Goal: Transaction & Acquisition: Purchase product/service

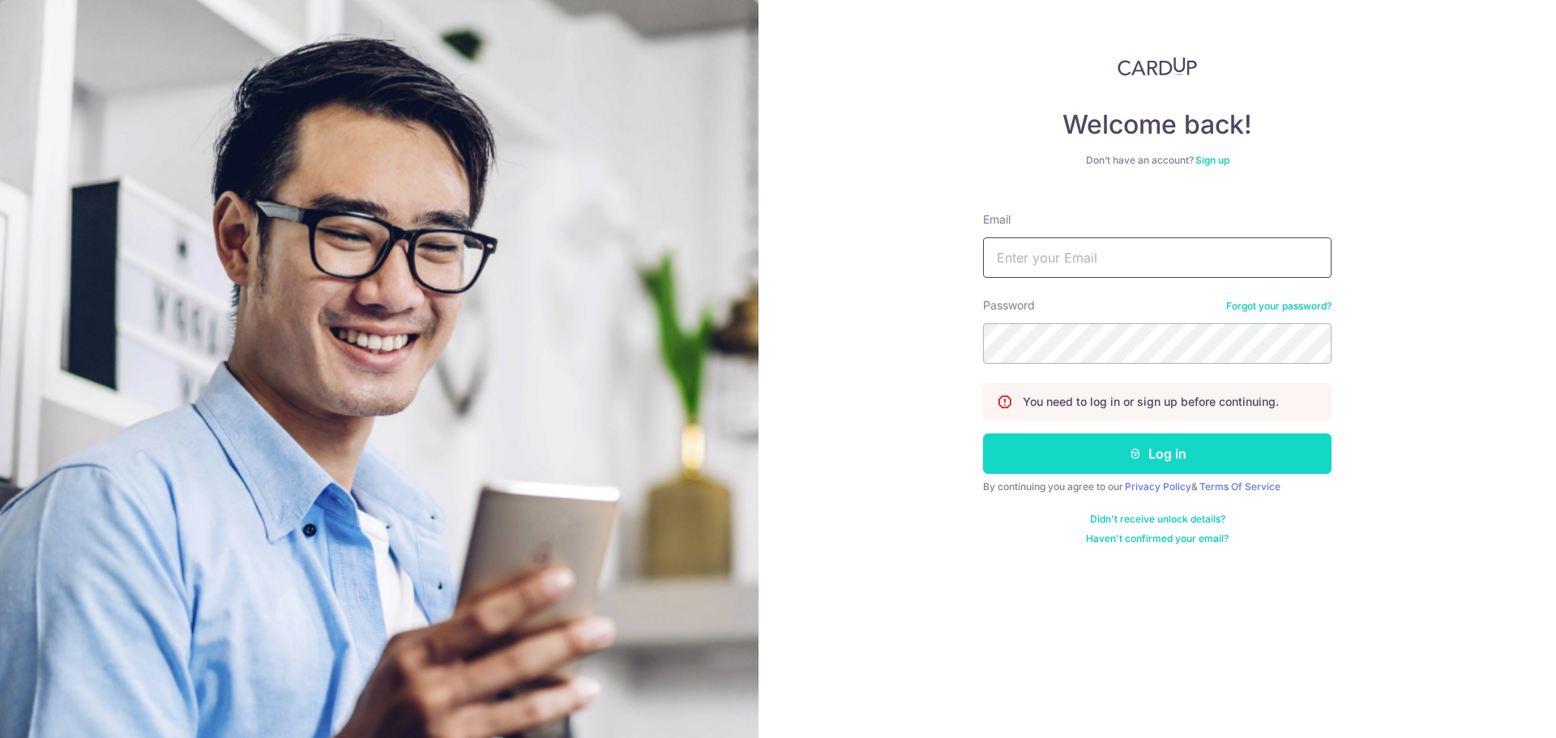
type input "rita@mnjss.com"
click at [1095, 447] on button "Log in" at bounding box center [1157, 454] width 349 height 41
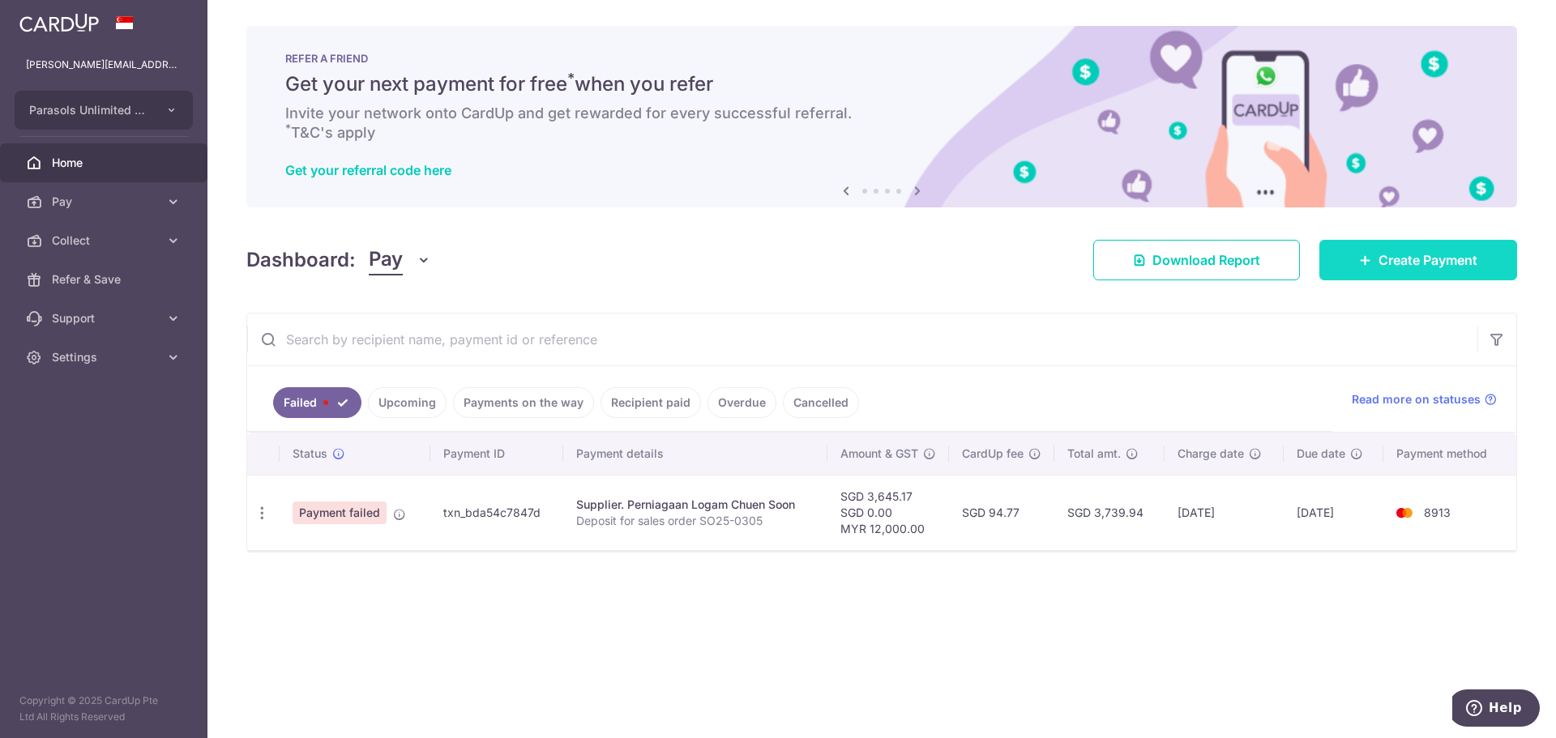
click at [1440, 262] on span "Create Payment" at bounding box center [1428, 259] width 99 height 19
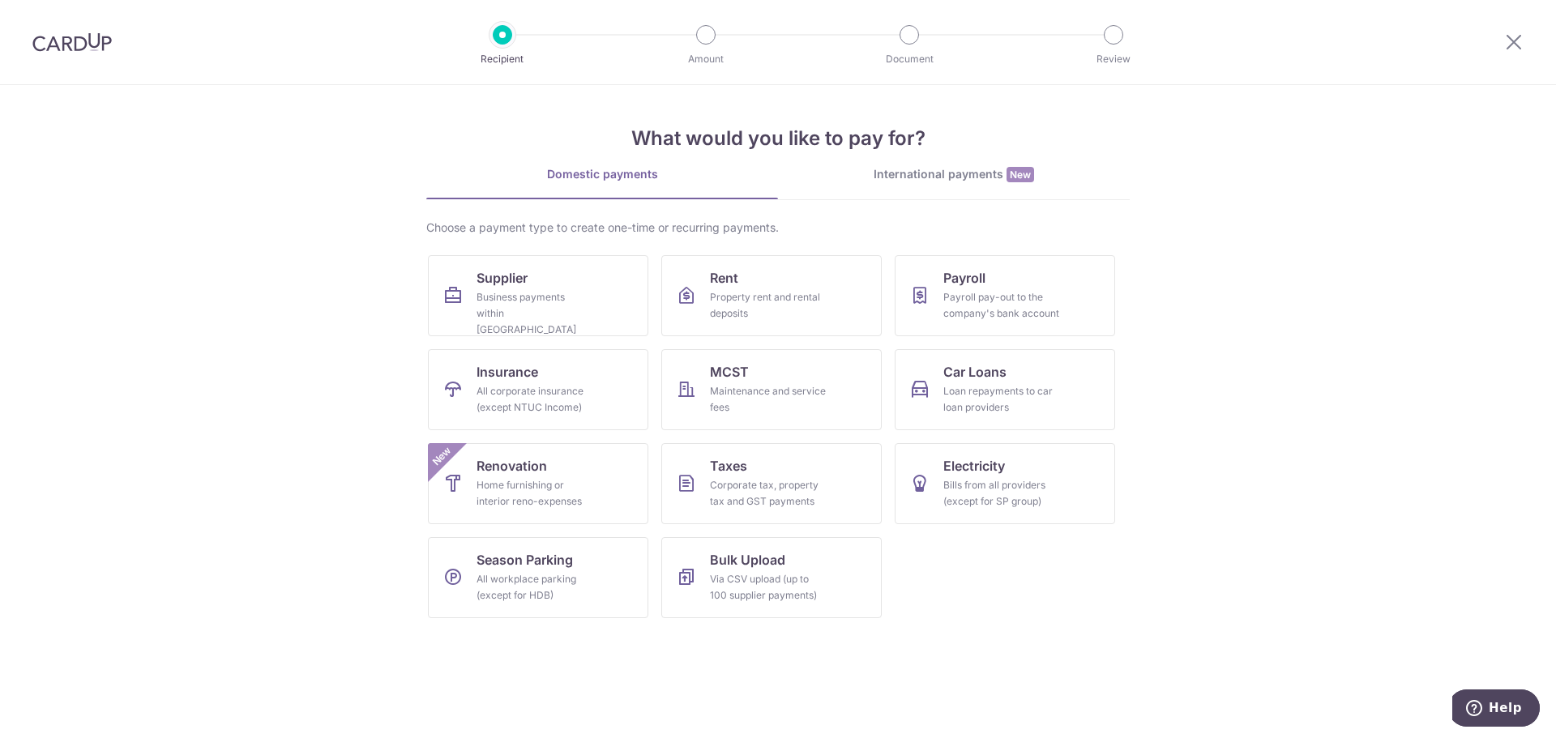
click at [926, 166] on div "International payments New" at bounding box center [954, 174] width 352 height 17
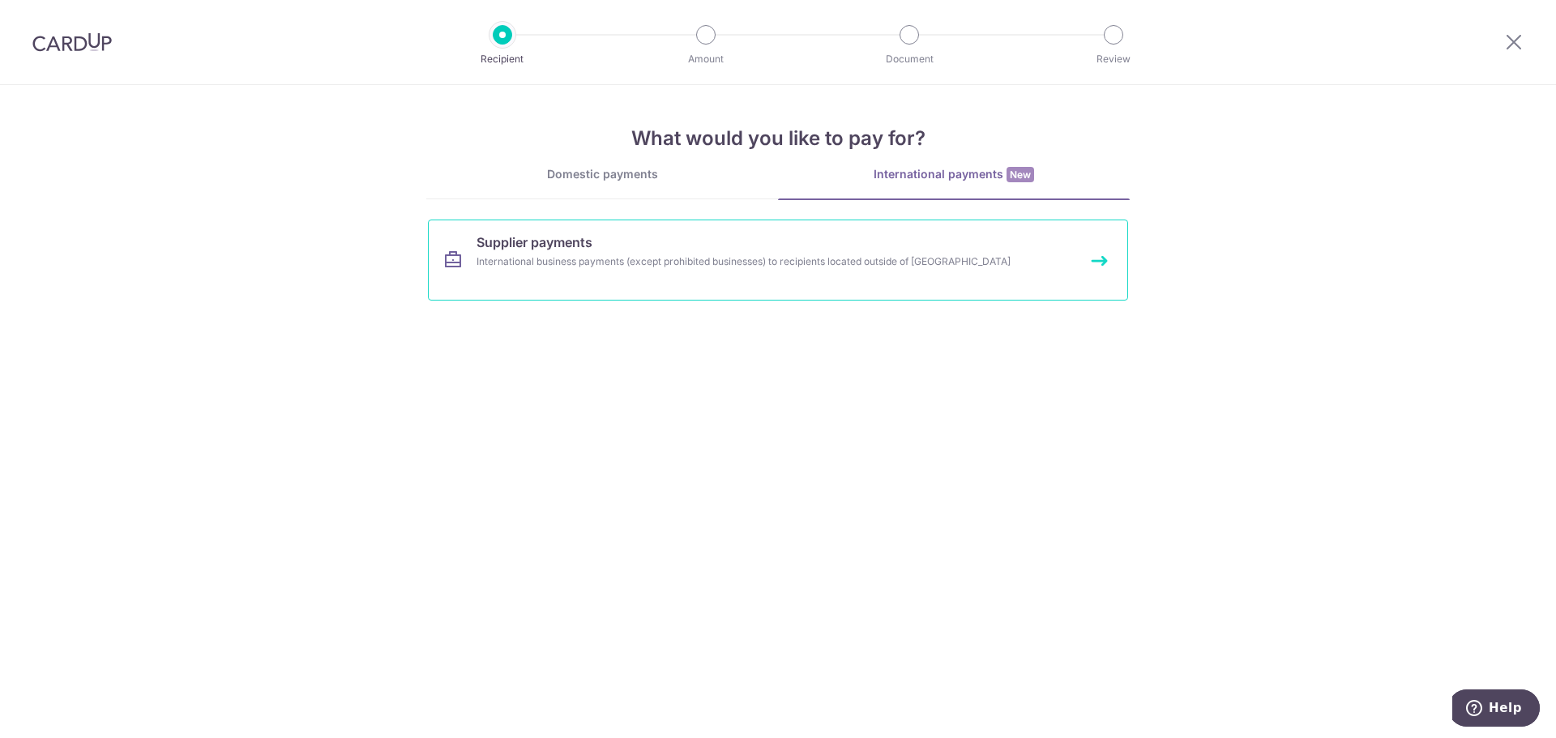
click at [499, 248] on span "Supplier payments" at bounding box center [535, 242] width 116 height 19
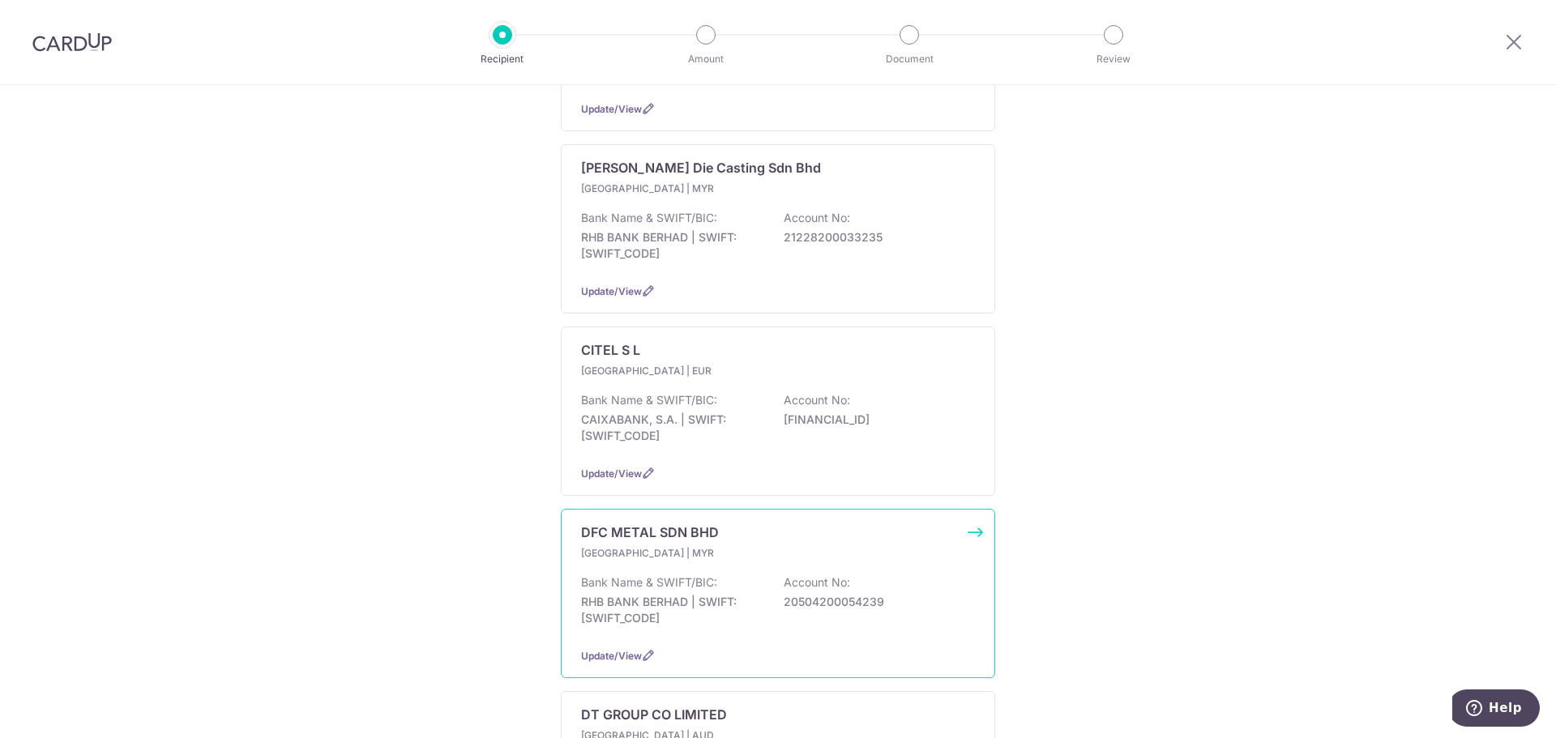
scroll to position [405, 0]
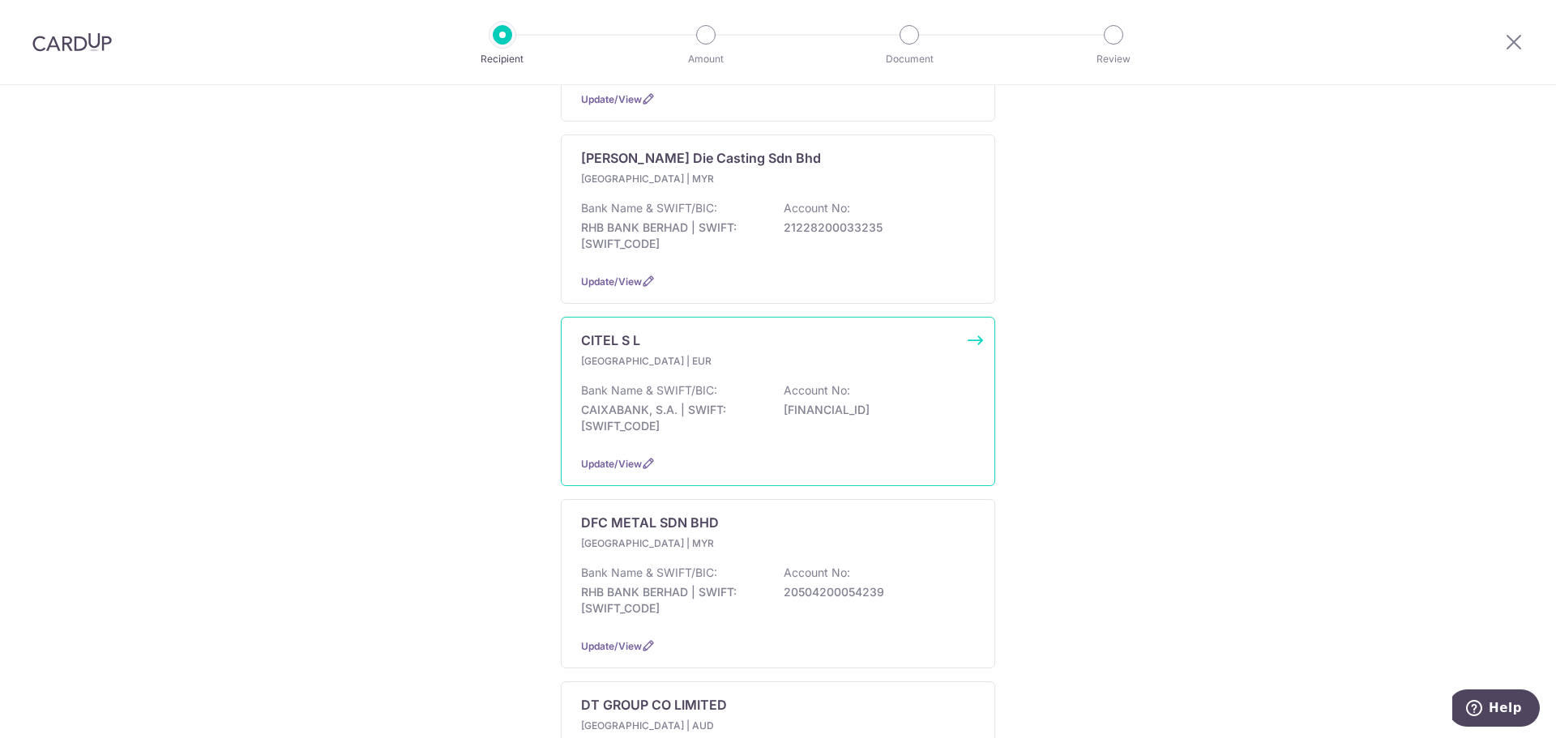
click at [816, 383] on p "Account No:" at bounding box center [817, 391] width 66 height 16
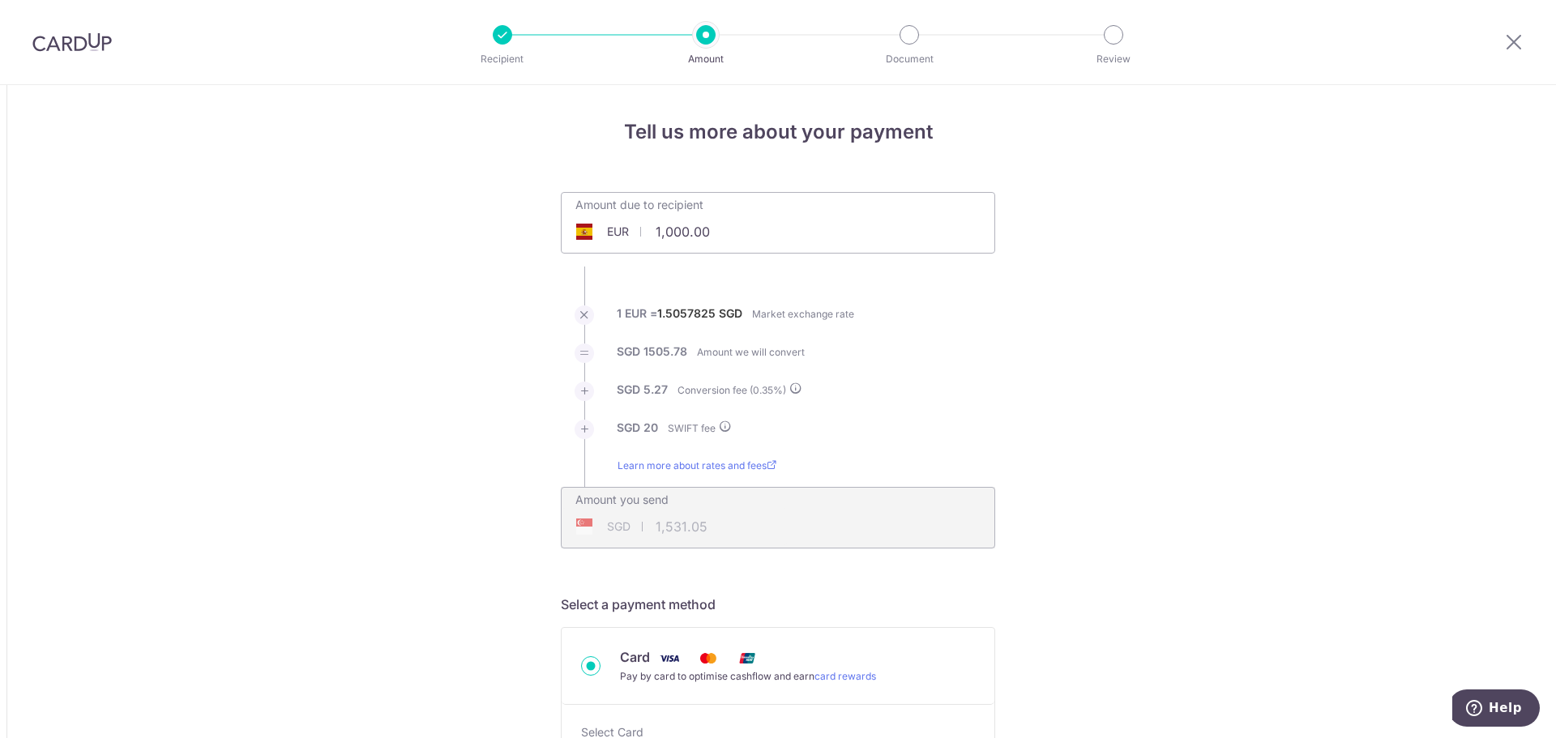
click at [664, 533] on div "SGD 1,531.05 1531.05" at bounding box center [674, 526] width 225 height 37
click at [656, 529] on div "SGD 1,531.05 1531.05" at bounding box center [674, 526] width 225 height 37
click at [717, 237] on input "1,000.00" at bounding box center [687, 231] width 250 height 37
drag, startPoint x: 704, startPoint y: 546, endPoint x: 701, endPoint y: 533, distance: 12.6
click at [702, 535] on div "Amount you send SGD 1,531.05 1531.05" at bounding box center [778, 518] width 434 height 62
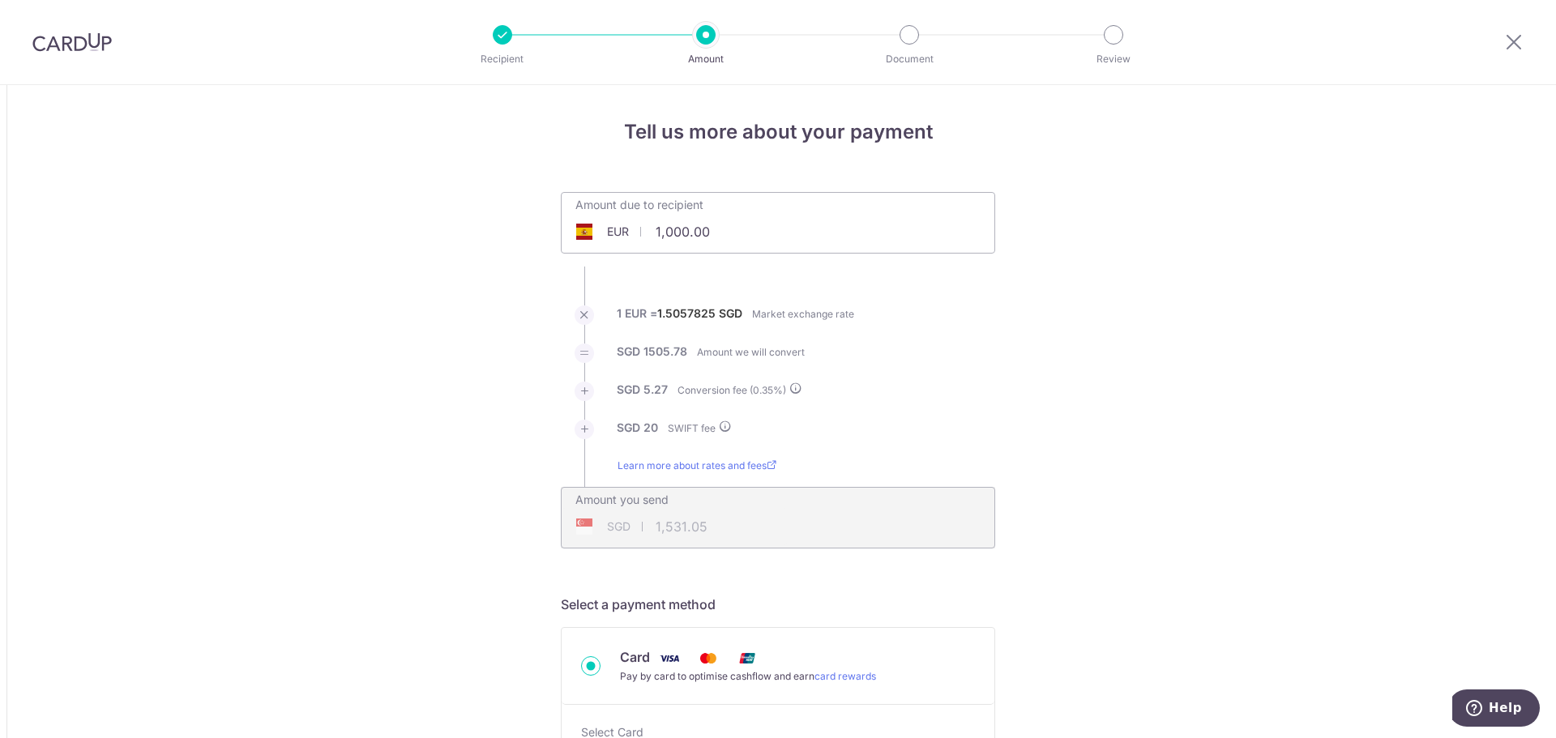
type input "1,000.00"
type input "1,531.14"
click at [701, 533] on div "SGD 1,531.14 1531.14" at bounding box center [674, 526] width 225 height 37
drag, startPoint x: 641, startPoint y: 235, endPoint x: 728, endPoint y: 242, distance: 87.0
click at [728, 242] on input "1,000.00" at bounding box center [687, 231] width 250 height 37
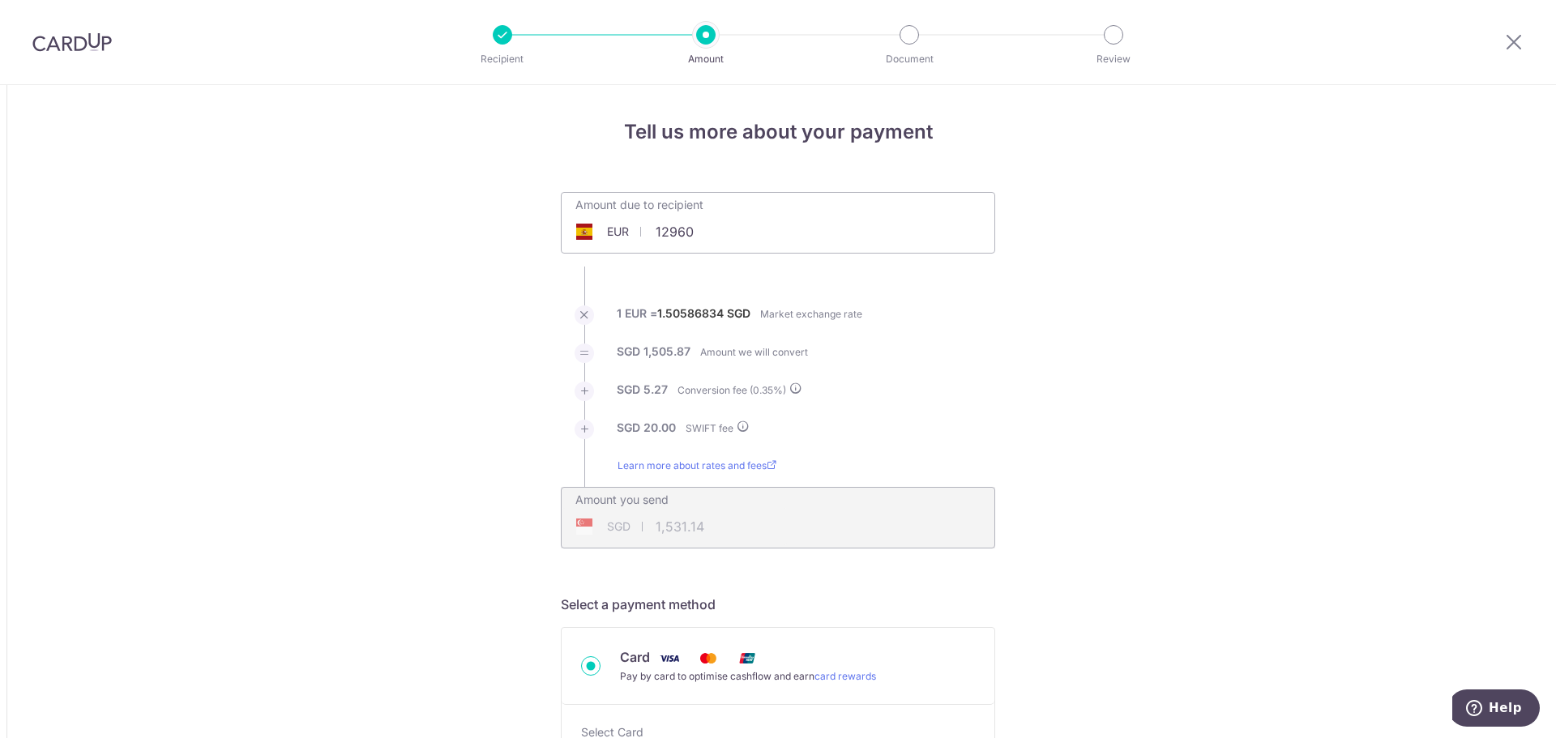
type input "12,960.00"
type input "19,604.60"
drag, startPoint x: 649, startPoint y: 233, endPoint x: 752, endPoint y: 233, distance: 102.9
click at [752, 233] on input "12,960.00" at bounding box center [687, 231] width 250 height 37
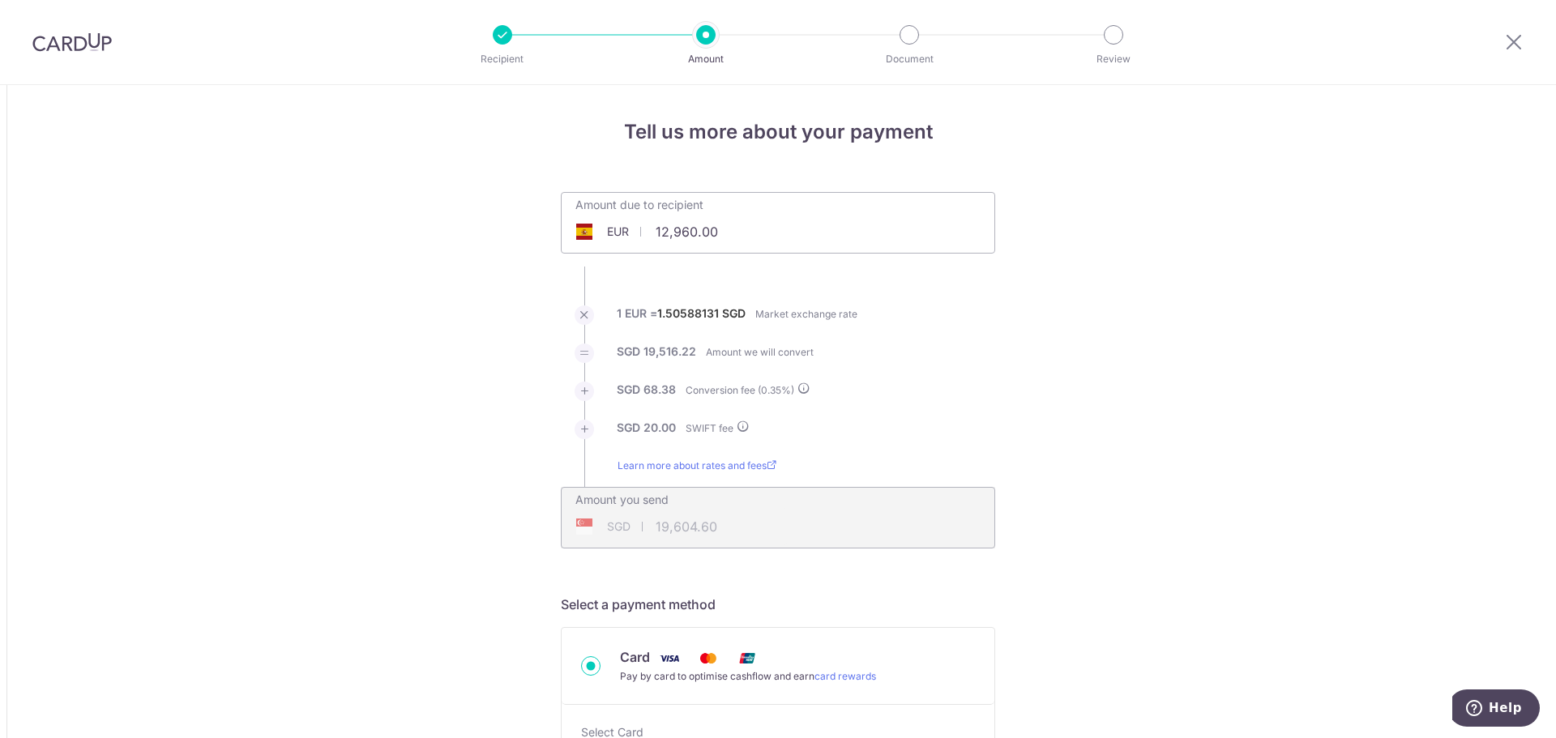
type input "12,960.00"
type input "19,604.34"
drag, startPoint x: 764, startPoint y: 231, endPoint x: 629, endPoint y: 230, distance: 135.4
click at [629, 230] on div "EUR 12,960.00 12960" at bounding box center [687, 231] width 250 height 37
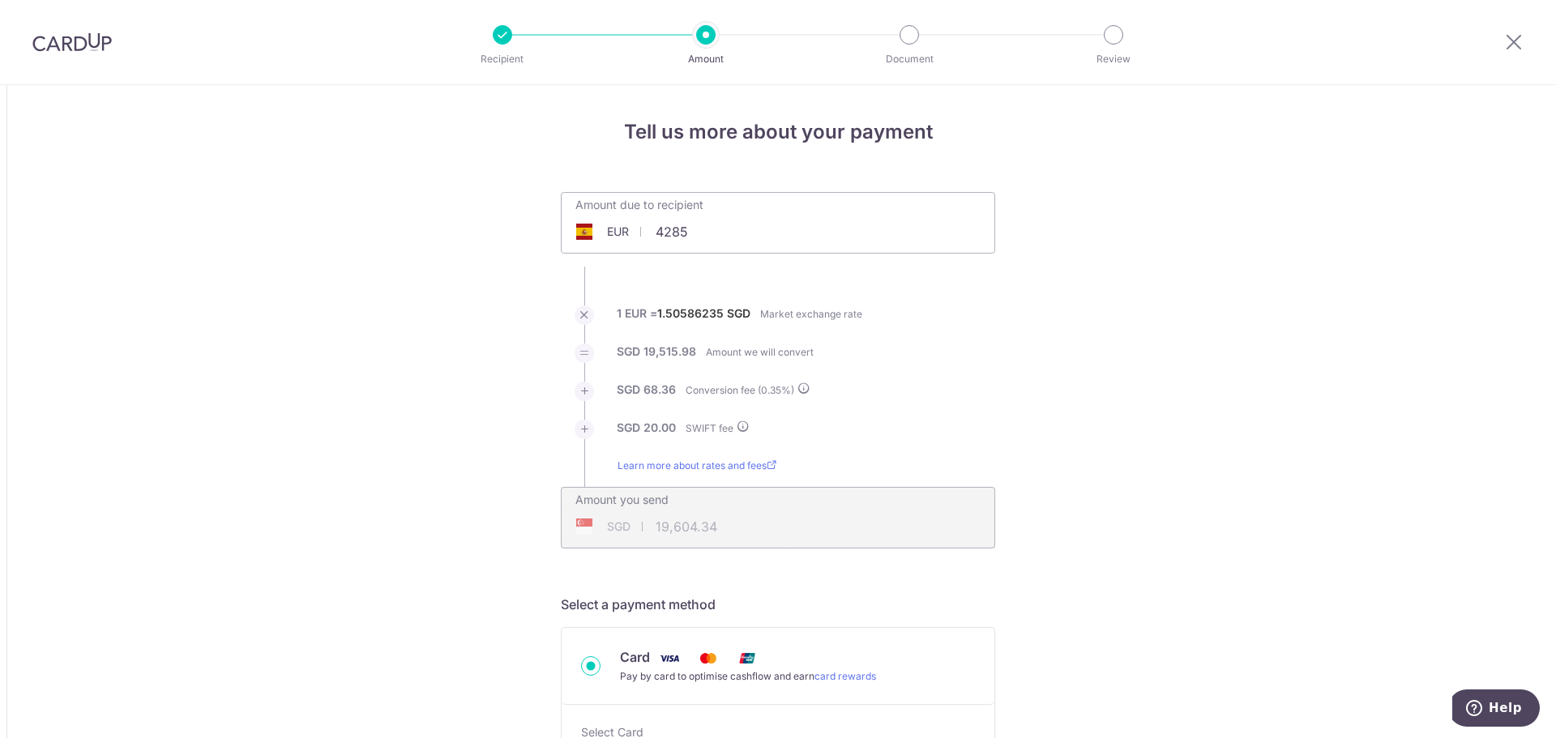
type input "4,285.00"
type input "6,494.64"
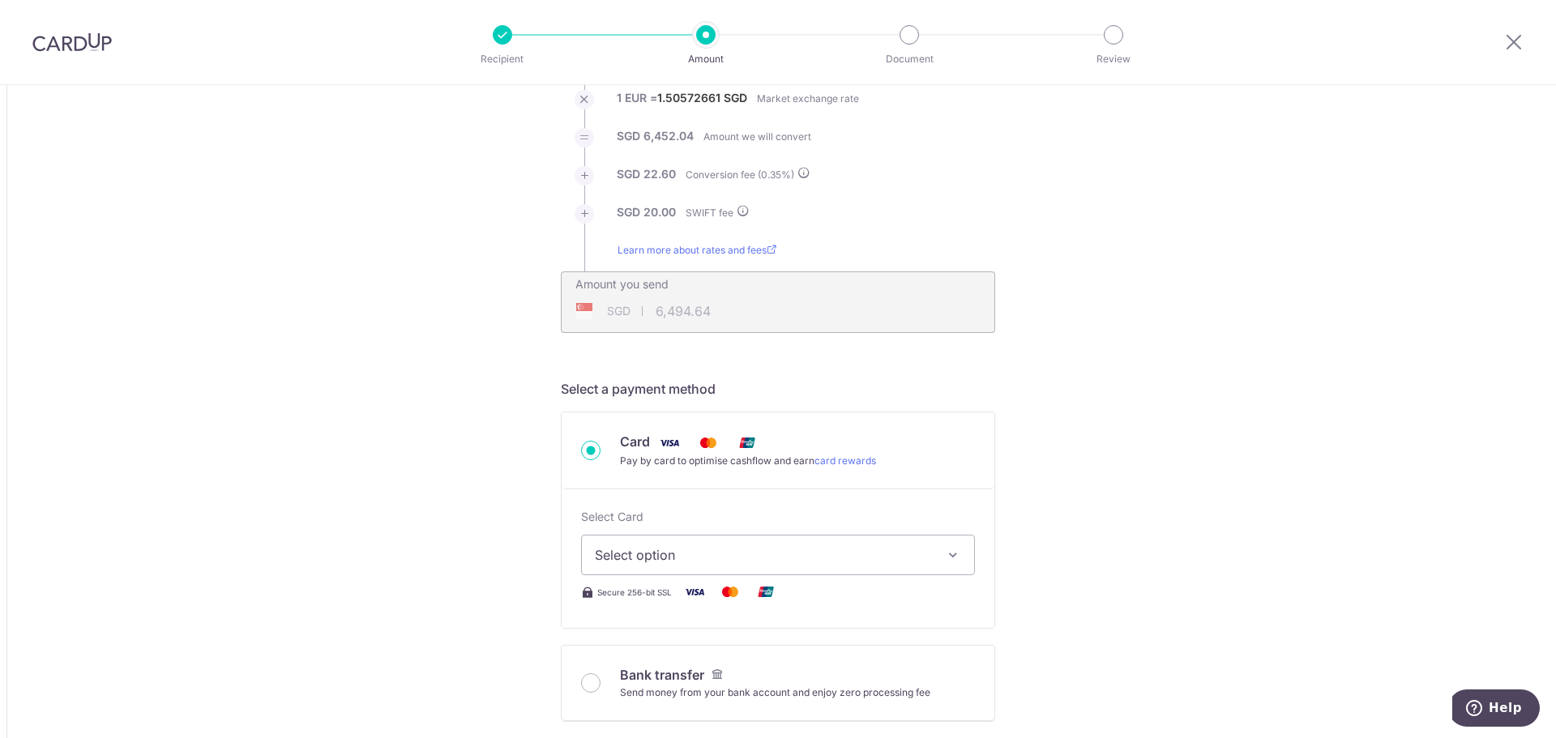
scroll to position [324, 0]
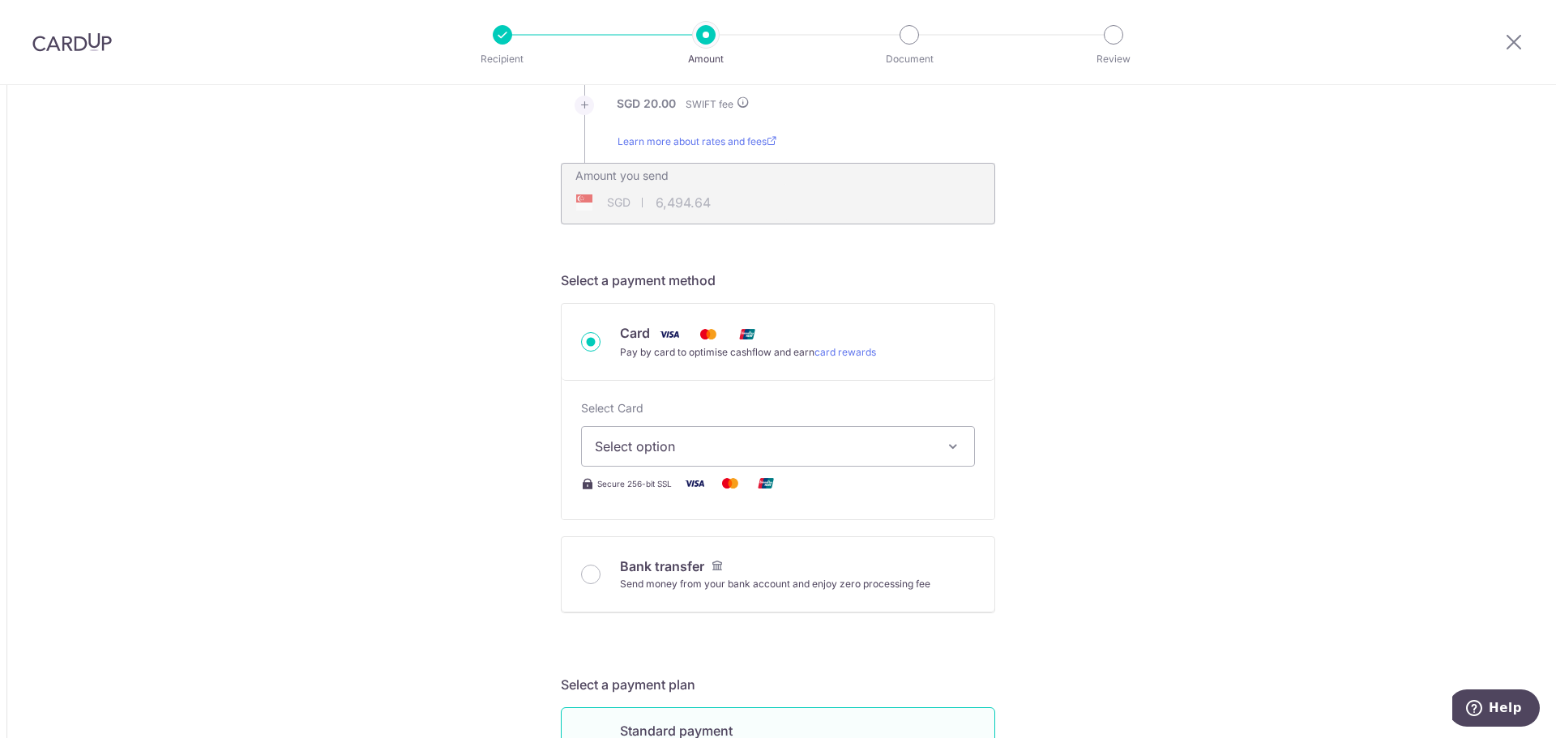
click at [875, 439] on span "Select option" at bounding box center [763, 446] width 337 height 19
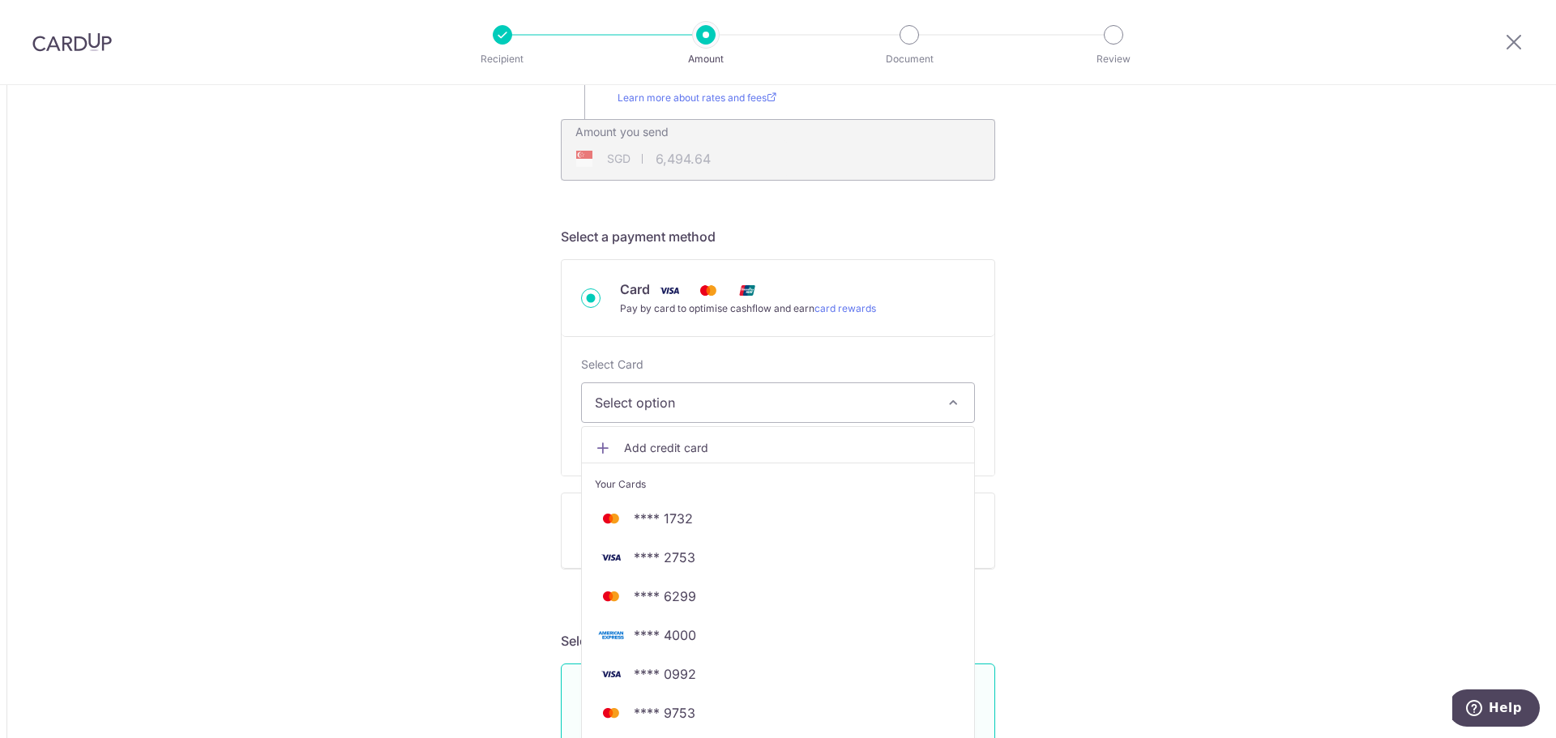
scroll to position [405, 0]
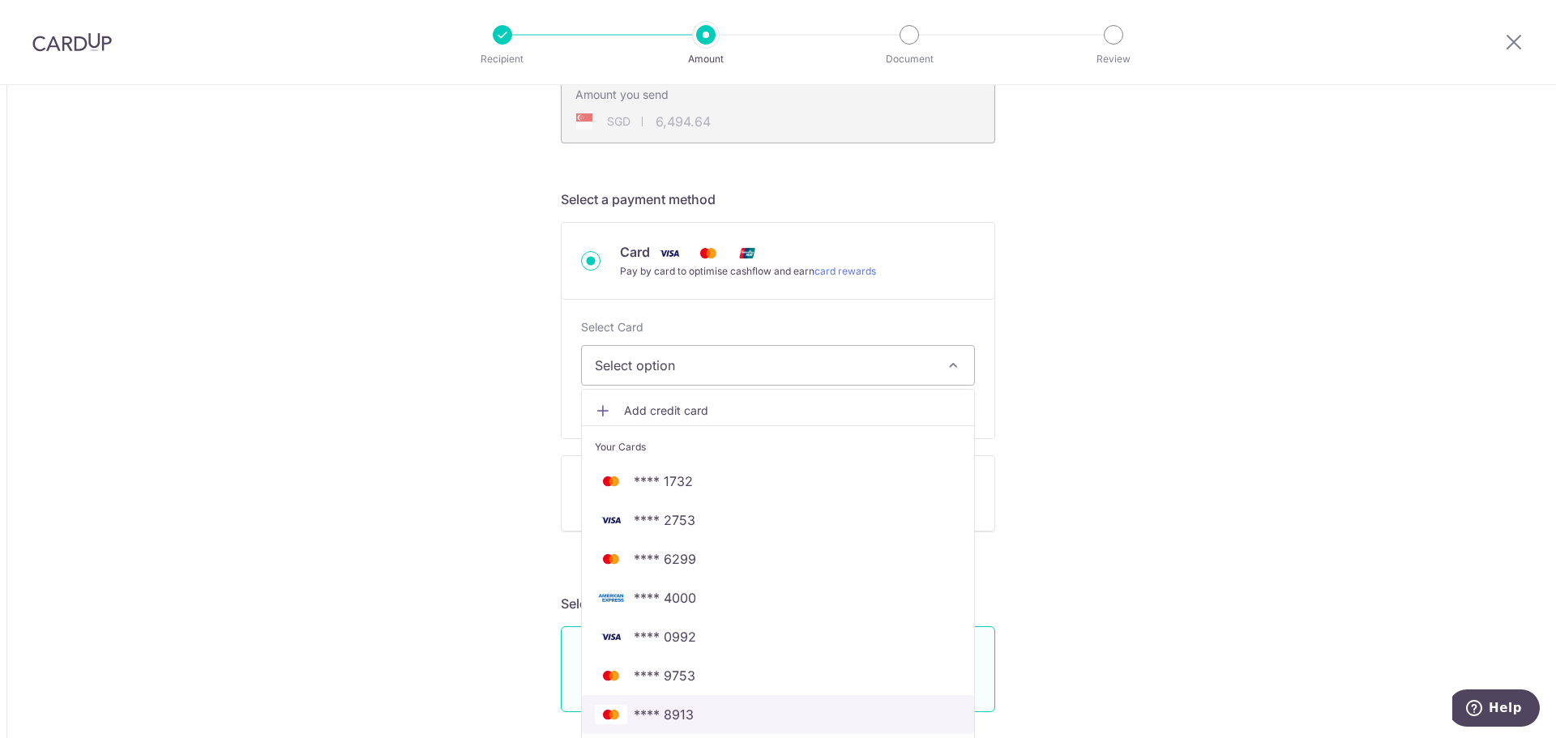
click at [653, 717] on span "**** 8913" at bounding box center [664, 714] width 60 height 19
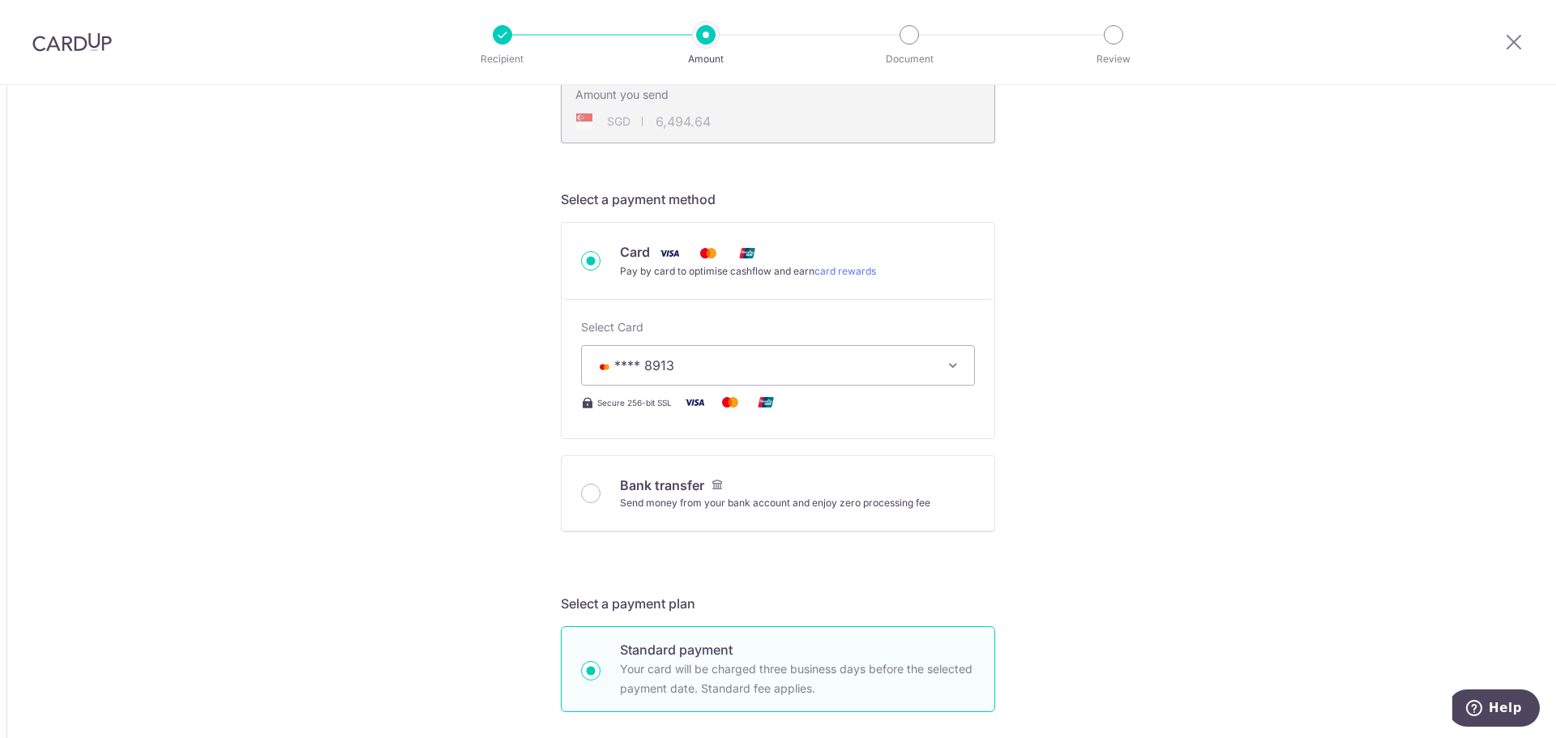
type input "4,285.00"
type input "6,494.08"
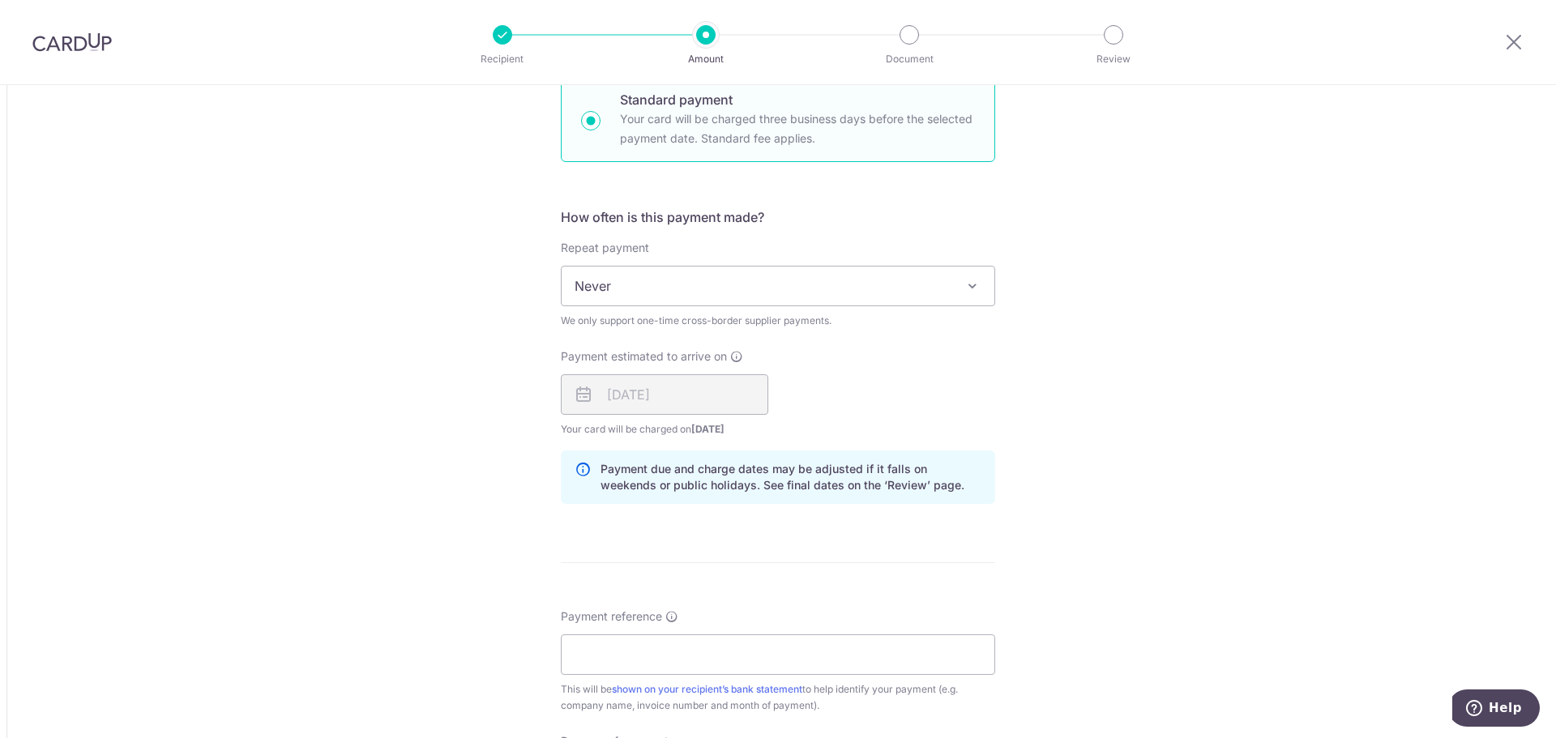
scroll to position [1135, 0]
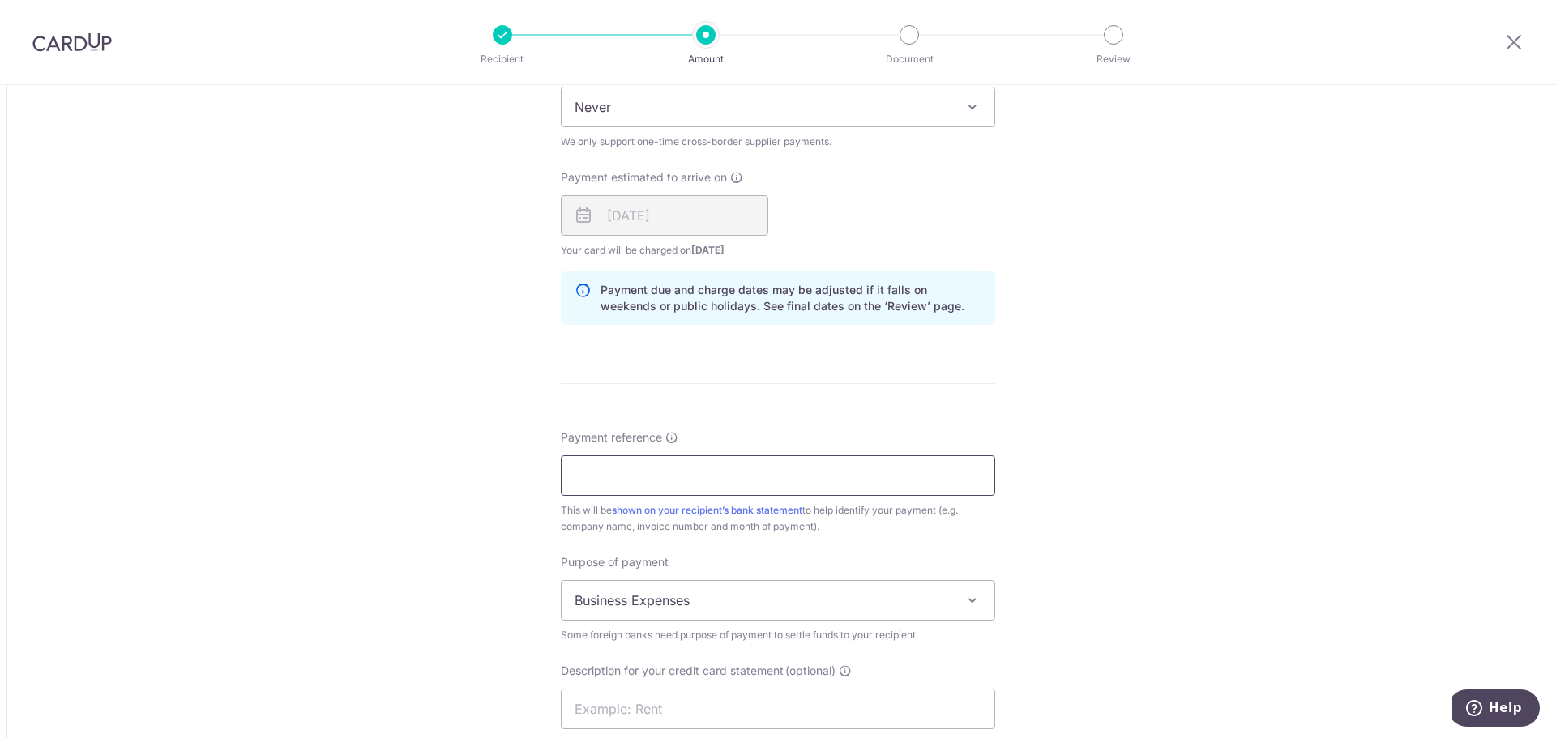
click at [690, 457] on input "Payment reference" at bounding box center [778, 476] width 434 height 41
type input "Part payment inv VF2502344"
click at [1278, 423] on div "Tell us more about your payment Amount due to recipient EUR 4,285.00 4285 1 EUR…" at bounding box center [778, 62] width 1556 height 2224
type input "4,285.00"
type input "6,492.99"
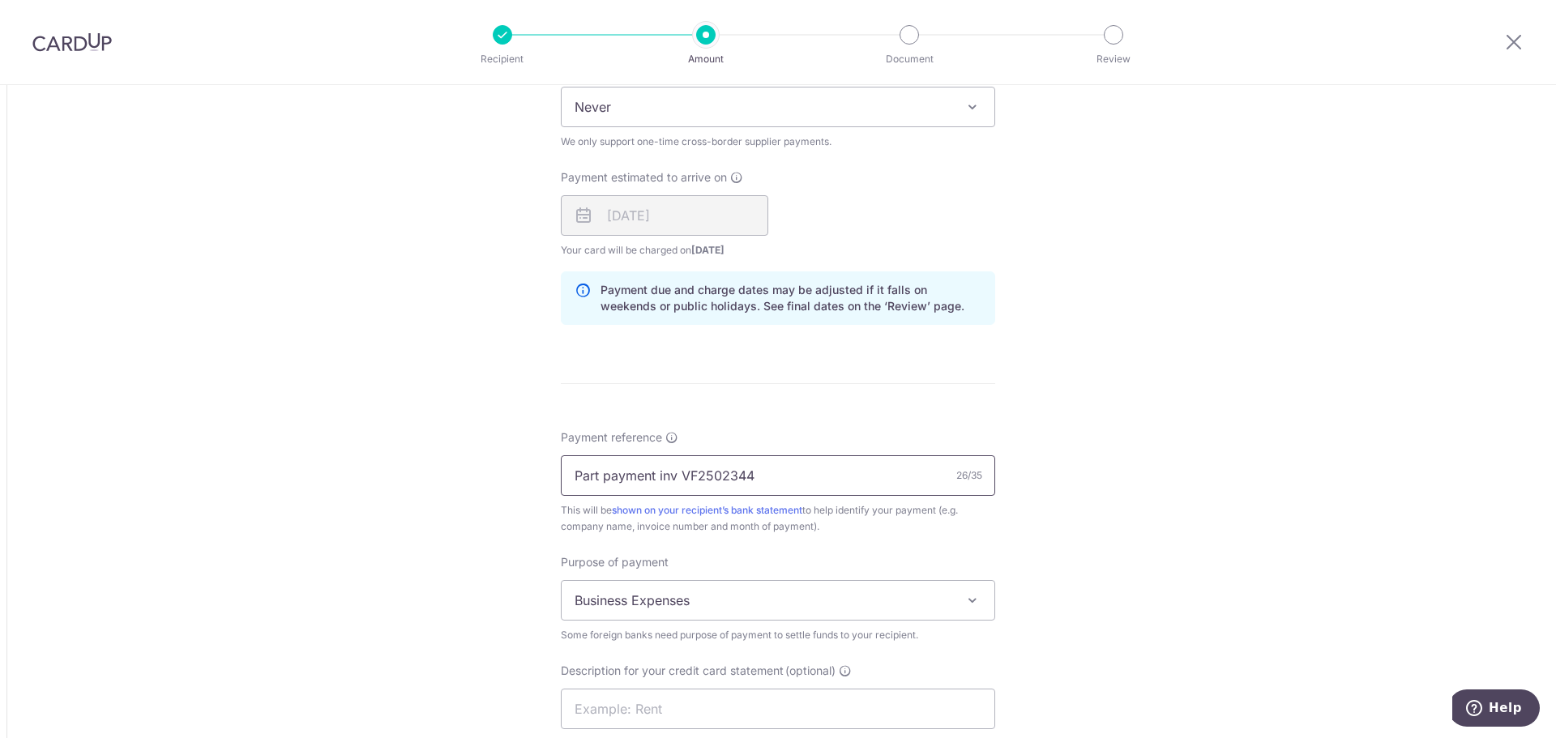
drag, startPoint x: 691, startPoint y: 474, endPoint x: 851, endPoint y: 482, distance: 159.9
click at [851, 482] on input "Part payment inv VF2502344" at bounding box center [778, 476] width 434 height 41
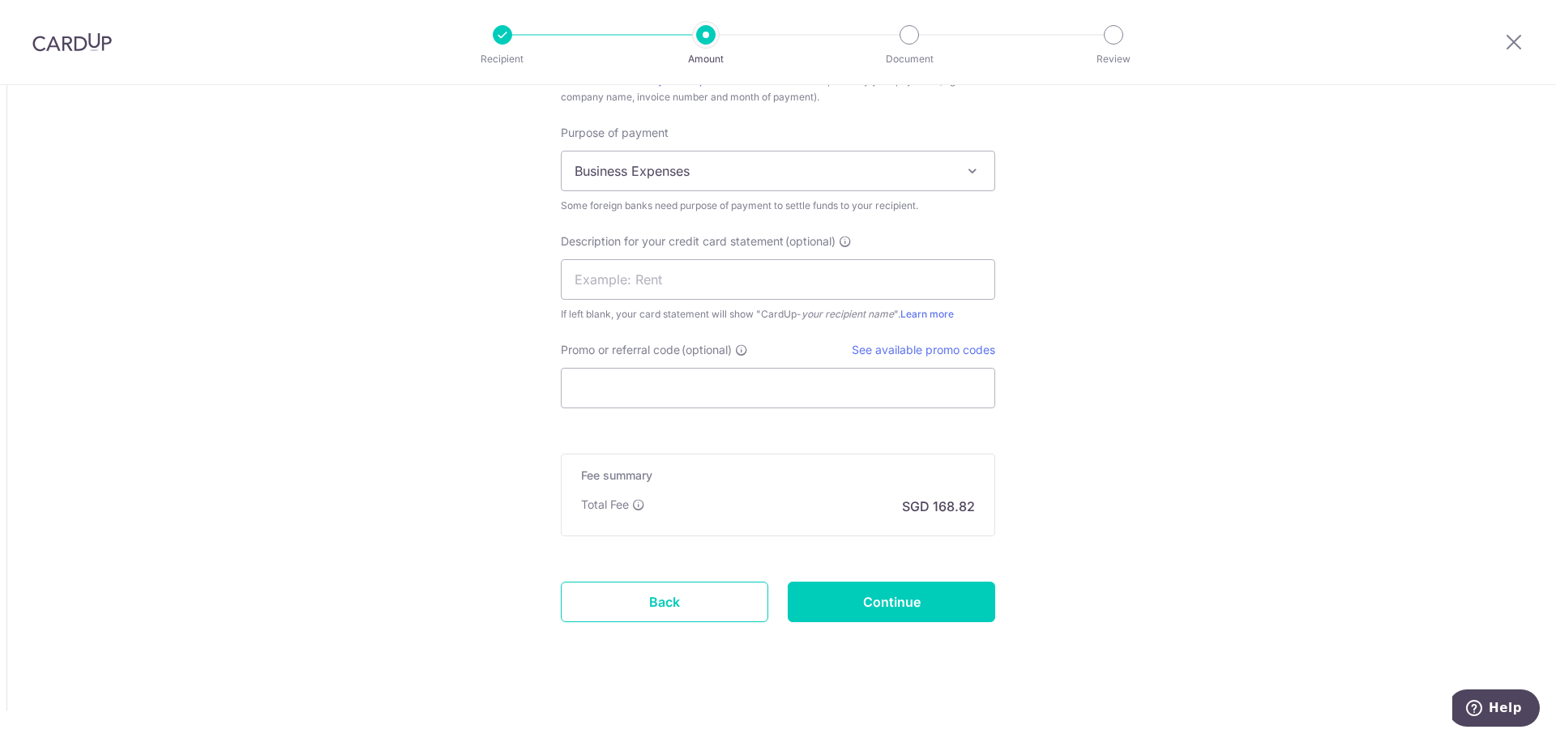
scroll to position [1570, 0]
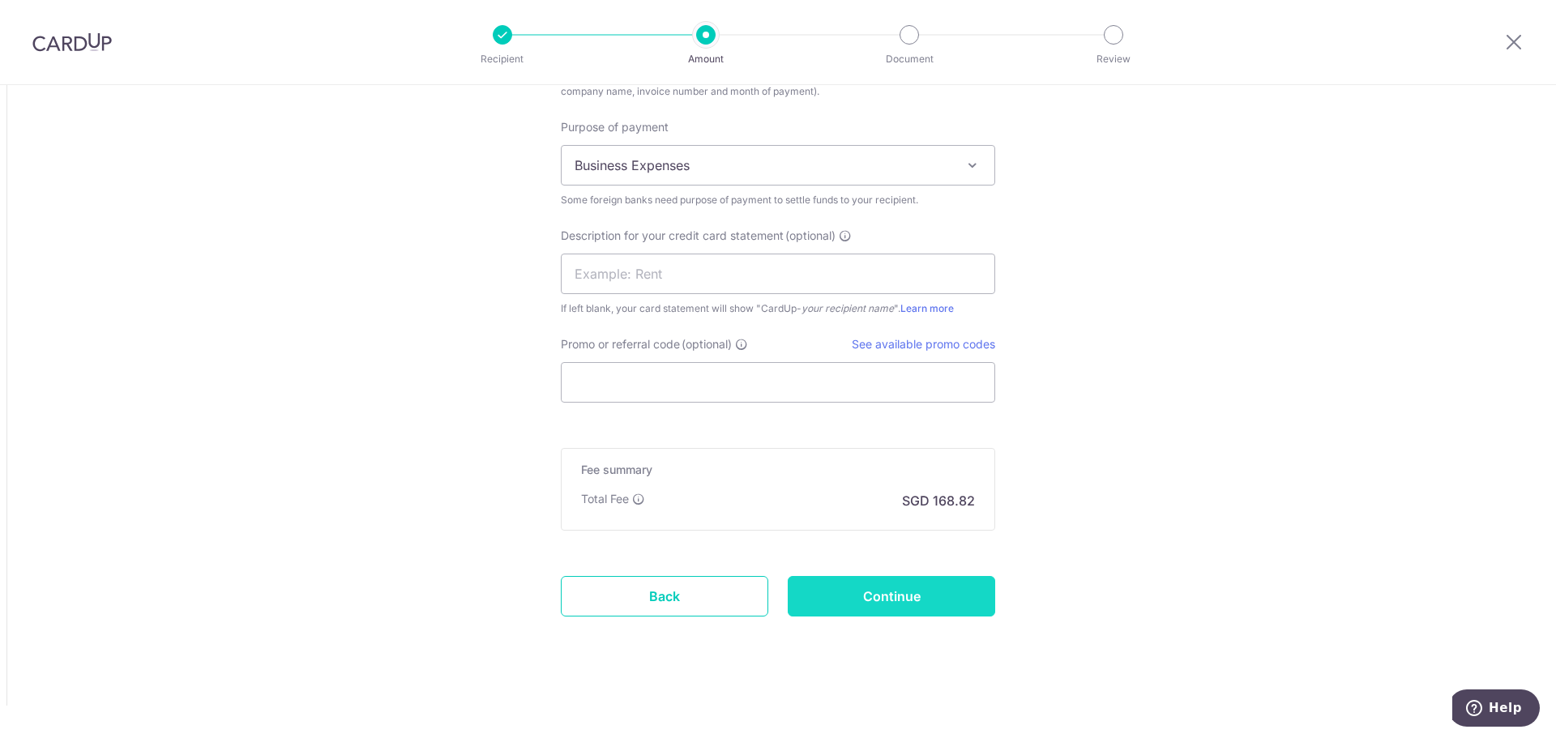
type input "Part payment inv VFC2501893"
click at [876, 609] on input "Continue" at bounding box center [892, 596] width 208 height 41
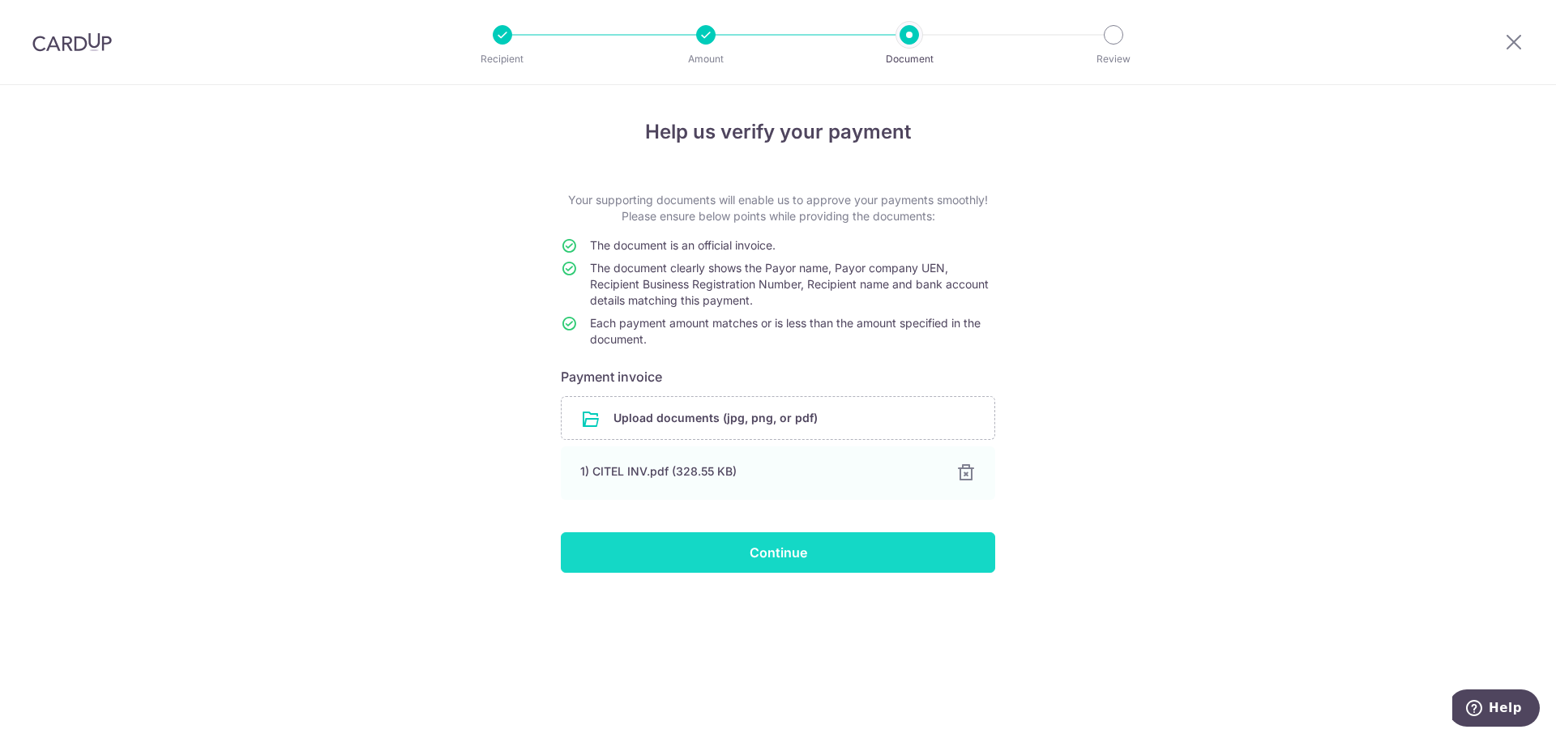
click at [803, 556] on input "Continue" at bounding box center [778, 553] width 434 height 41
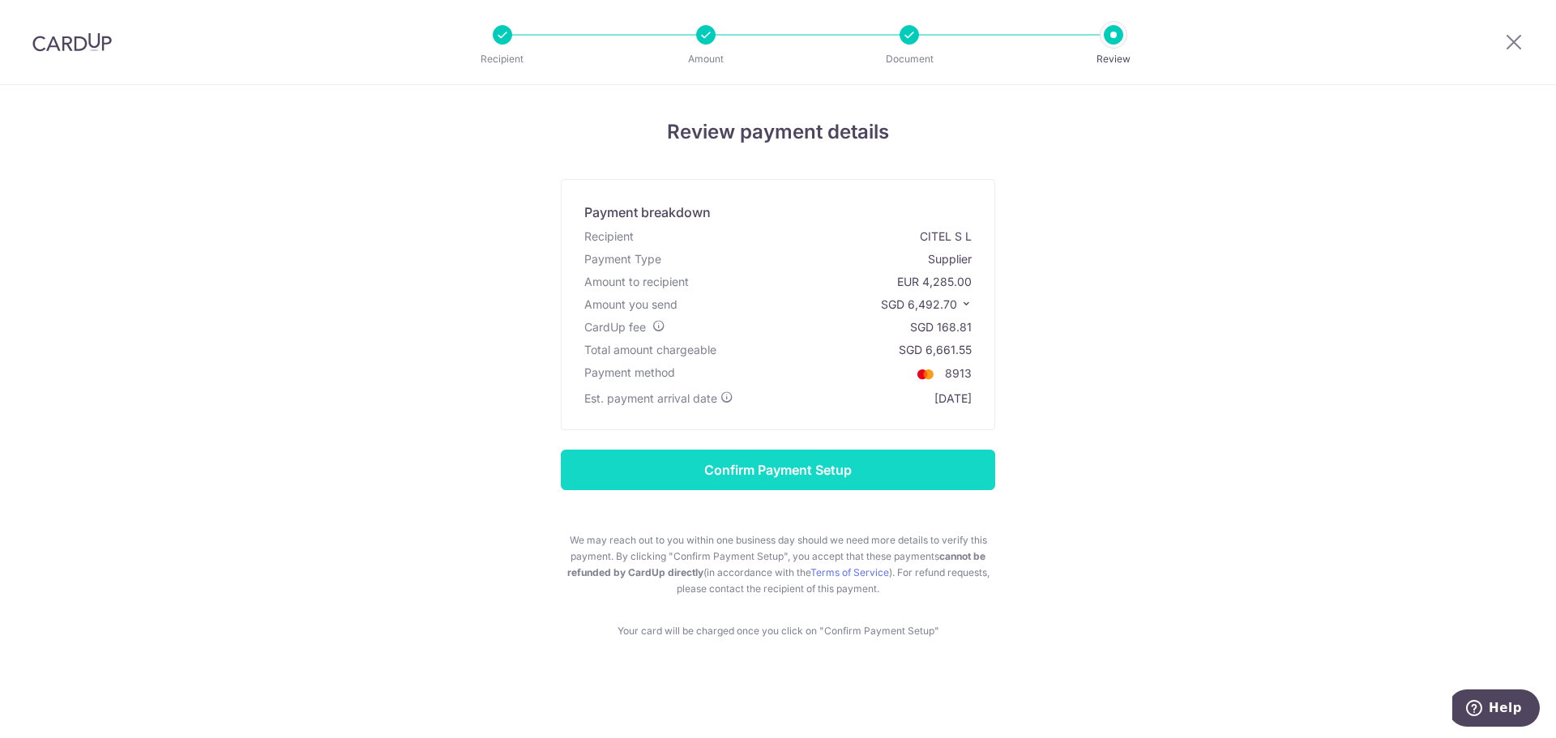
click at [848, 482] on input "Confirm Payment Setup" at bounding box center [778, 470] width 434 height 41
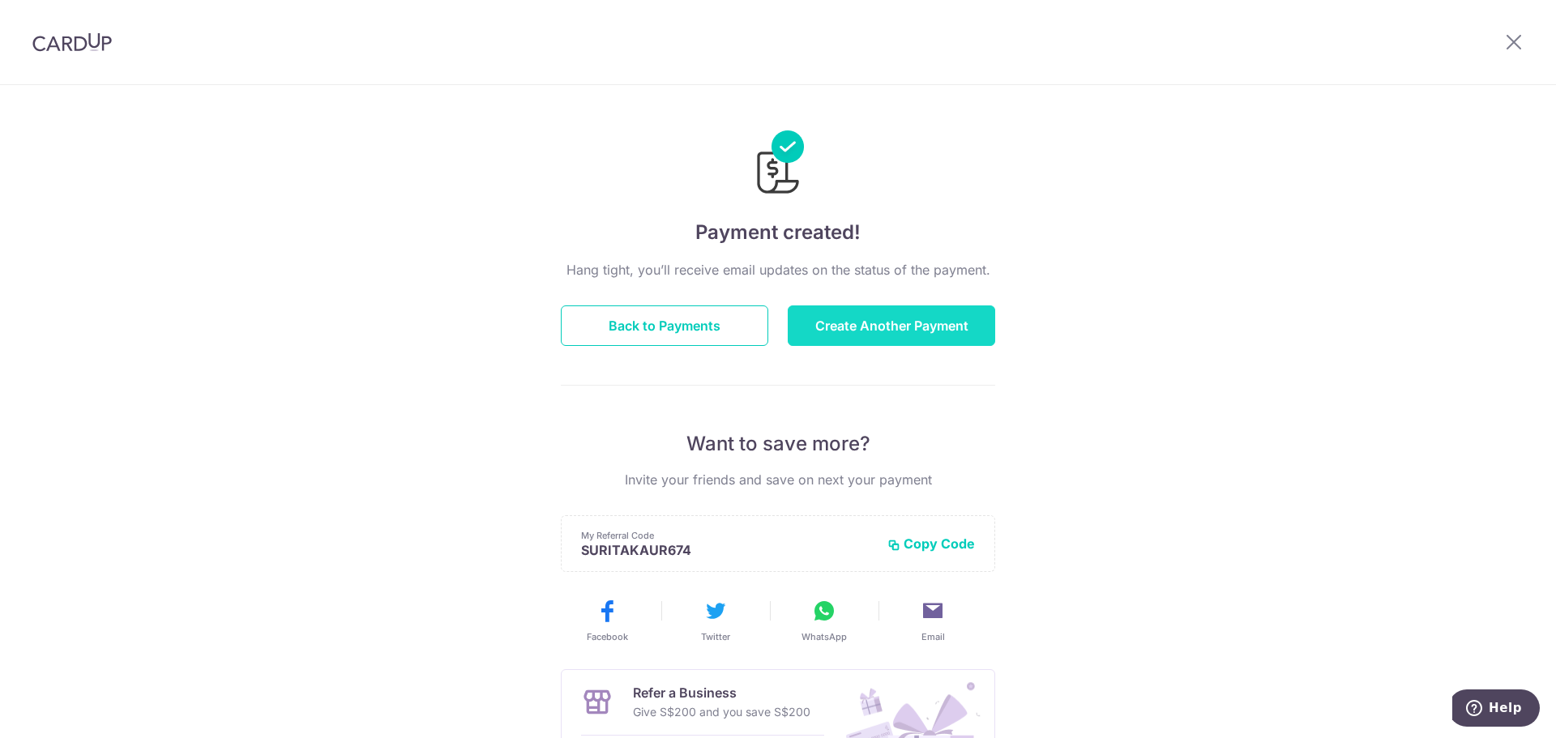
click at [865, 315] on button "Create Another Payment" at bounding box center [892, 326] width 208 height 41
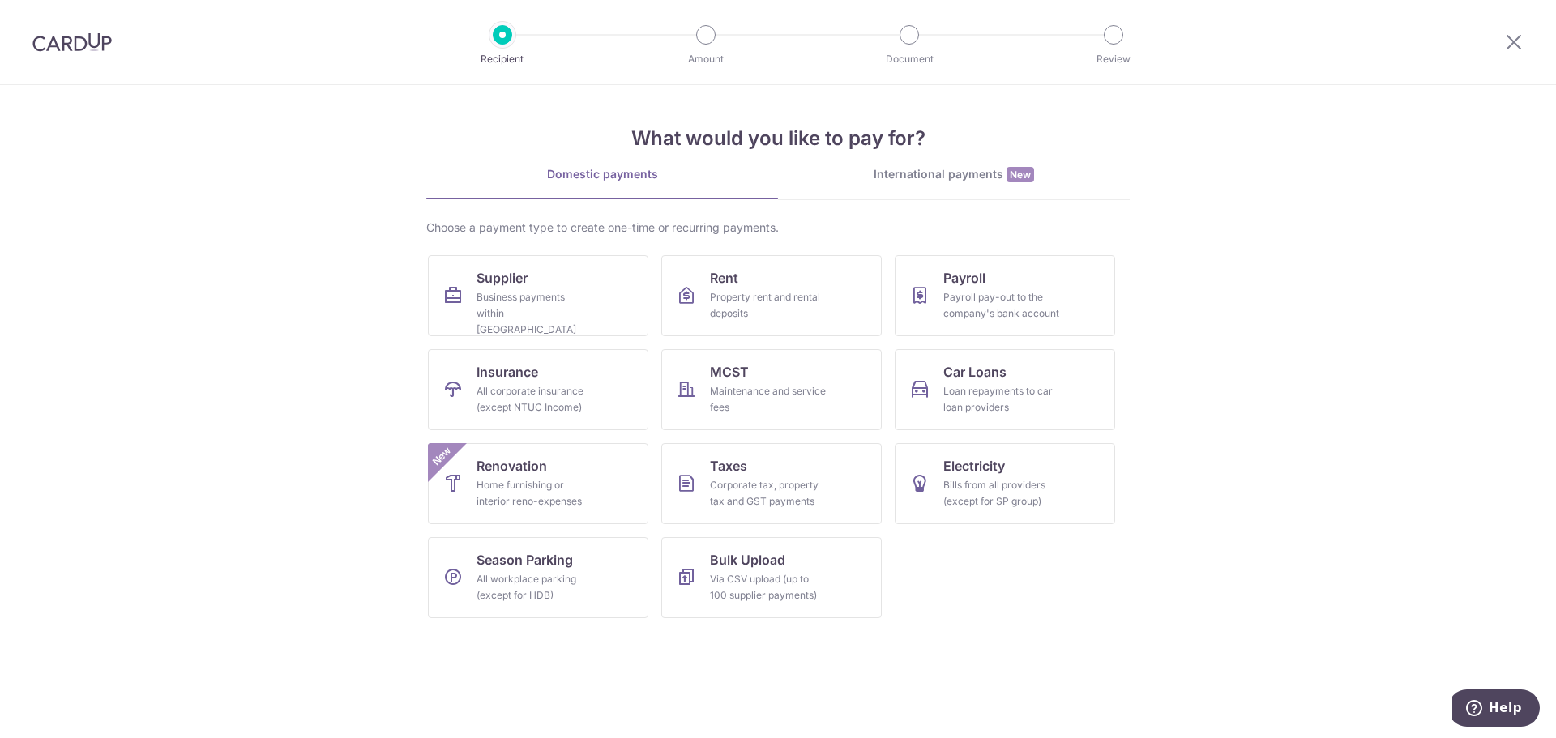
click at [969, 180] on div "International payments New" at bounding box center [954, 174] width 352 height 17
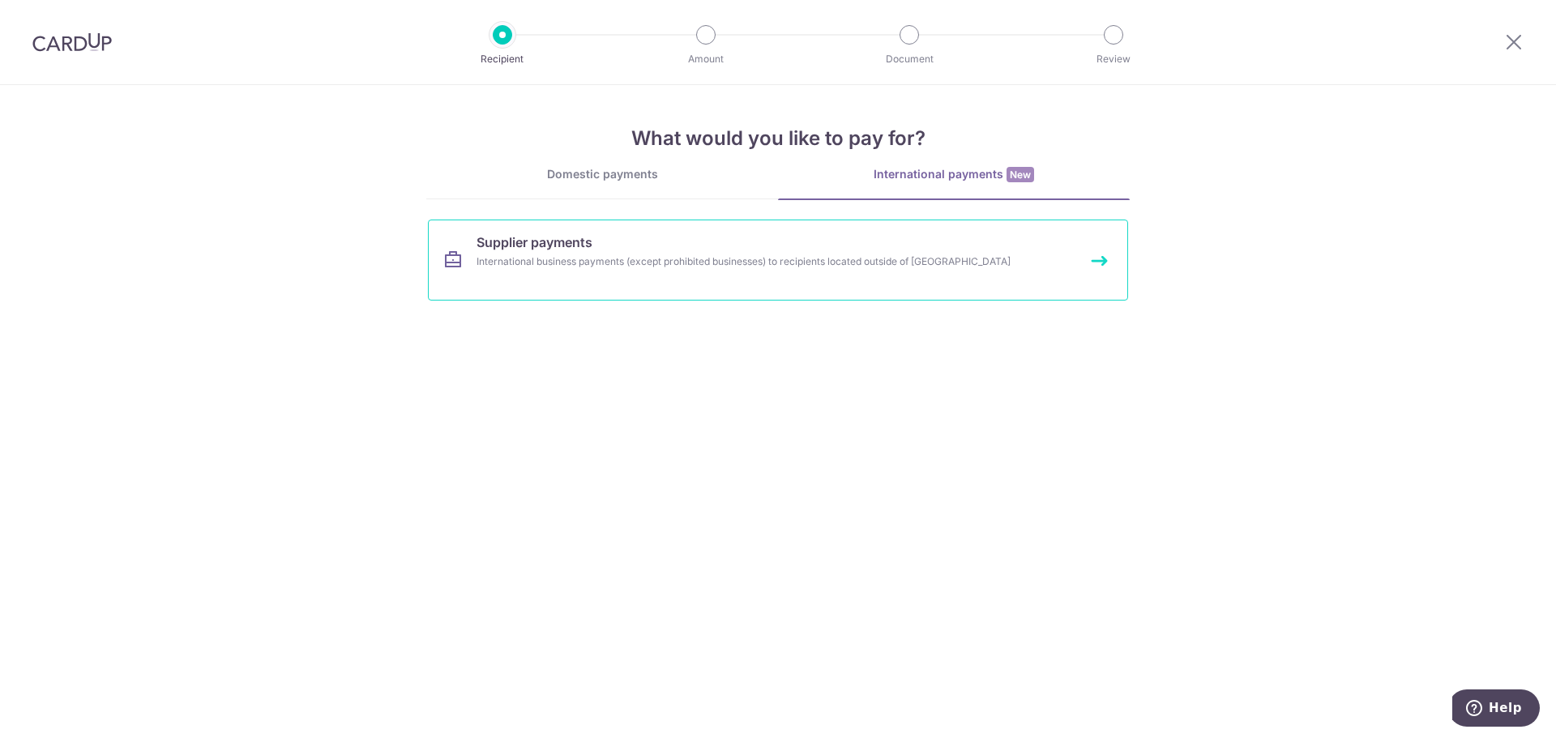
click at [525, 263] on div "International business payments (except prohibited businesses) to recipients lo…" at bounding box center [757, 262] width 560 height 16
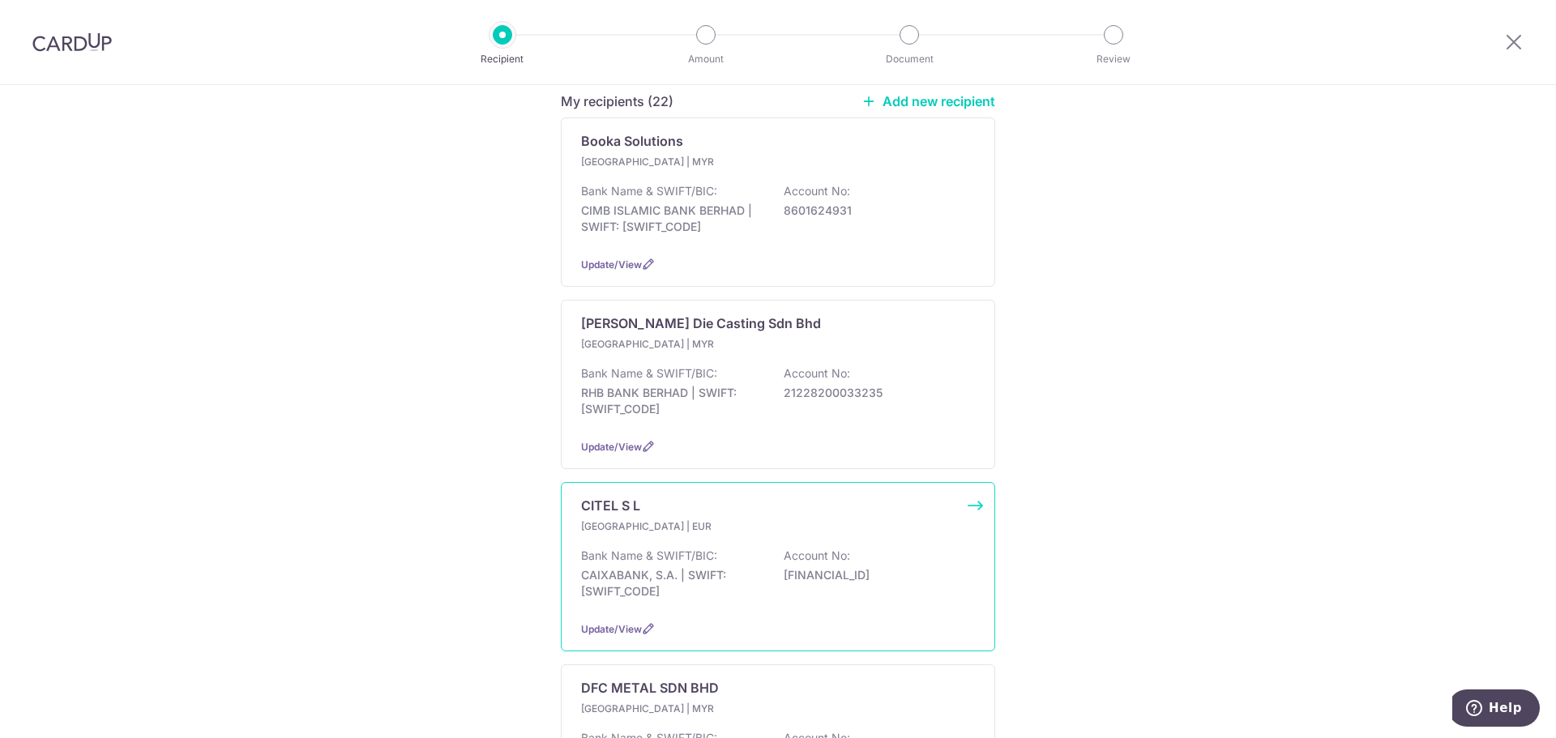
scroll to position [243, 0]
click at [978, 483] on div "CITEL S L Spain | EUR Bank Name & SWIFT/BIC: CAIXABANK, S.A. | SWIFT: CAIXESBBX…" at bounding box center [778, 563] width 434 height 169
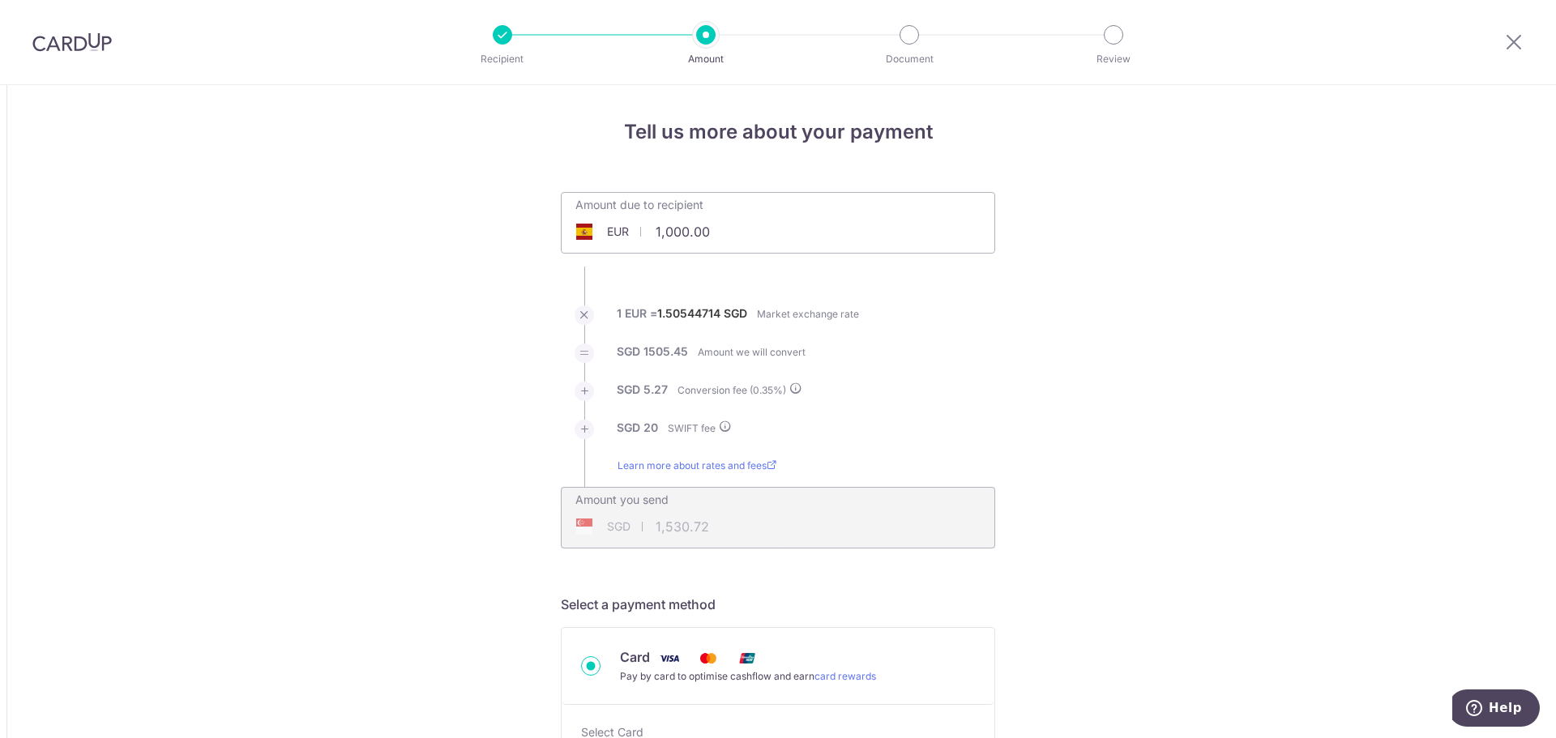
drag, startPoint x: 0, startPoint y: 0, endPoint x: 771, endPoint y: 243, distance: 808.3
click at [771, 243] on input "1,000.00" at bounding box center [687, 231] width 250 height 37
type input "2"
type input "22,132.49"
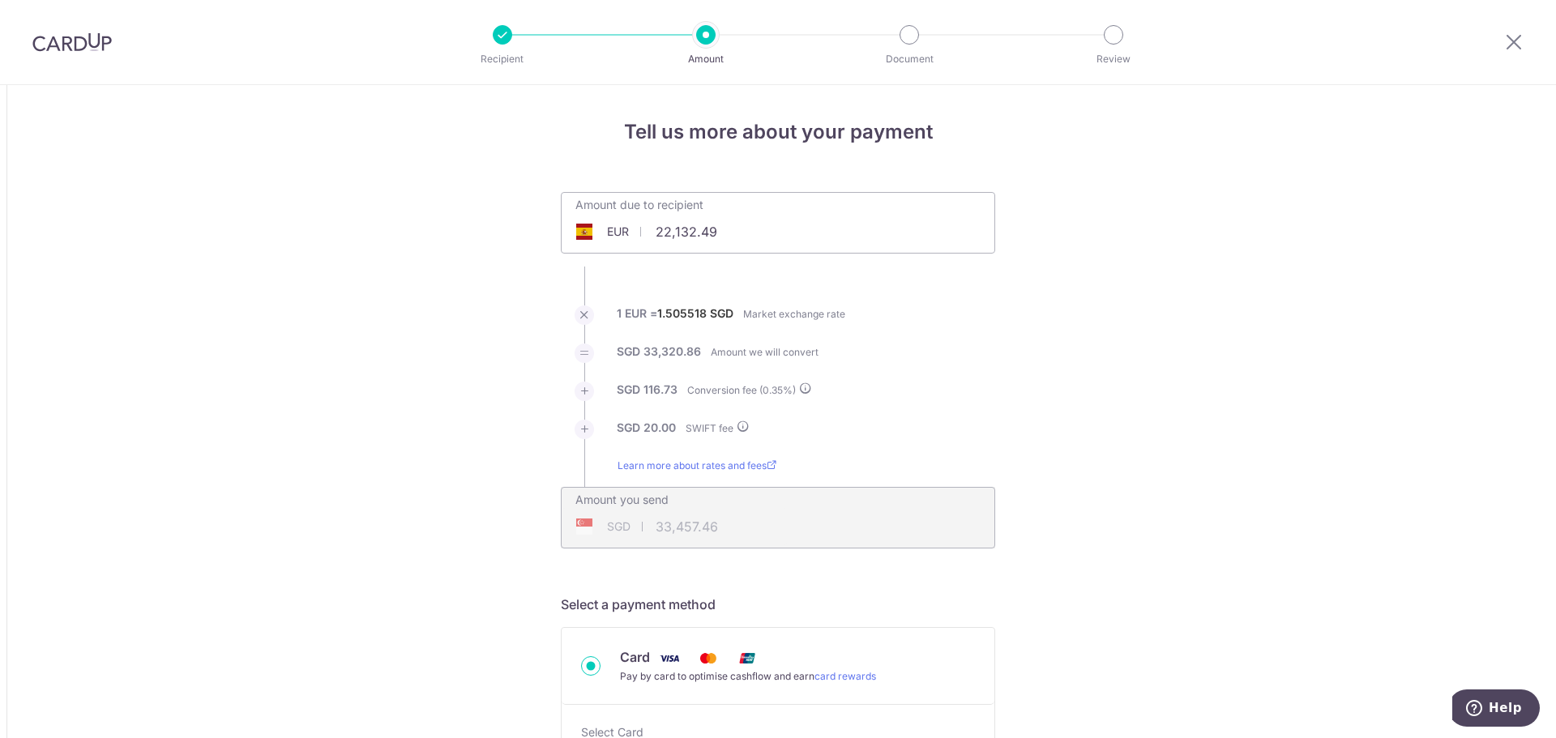
type input "33,457.66"
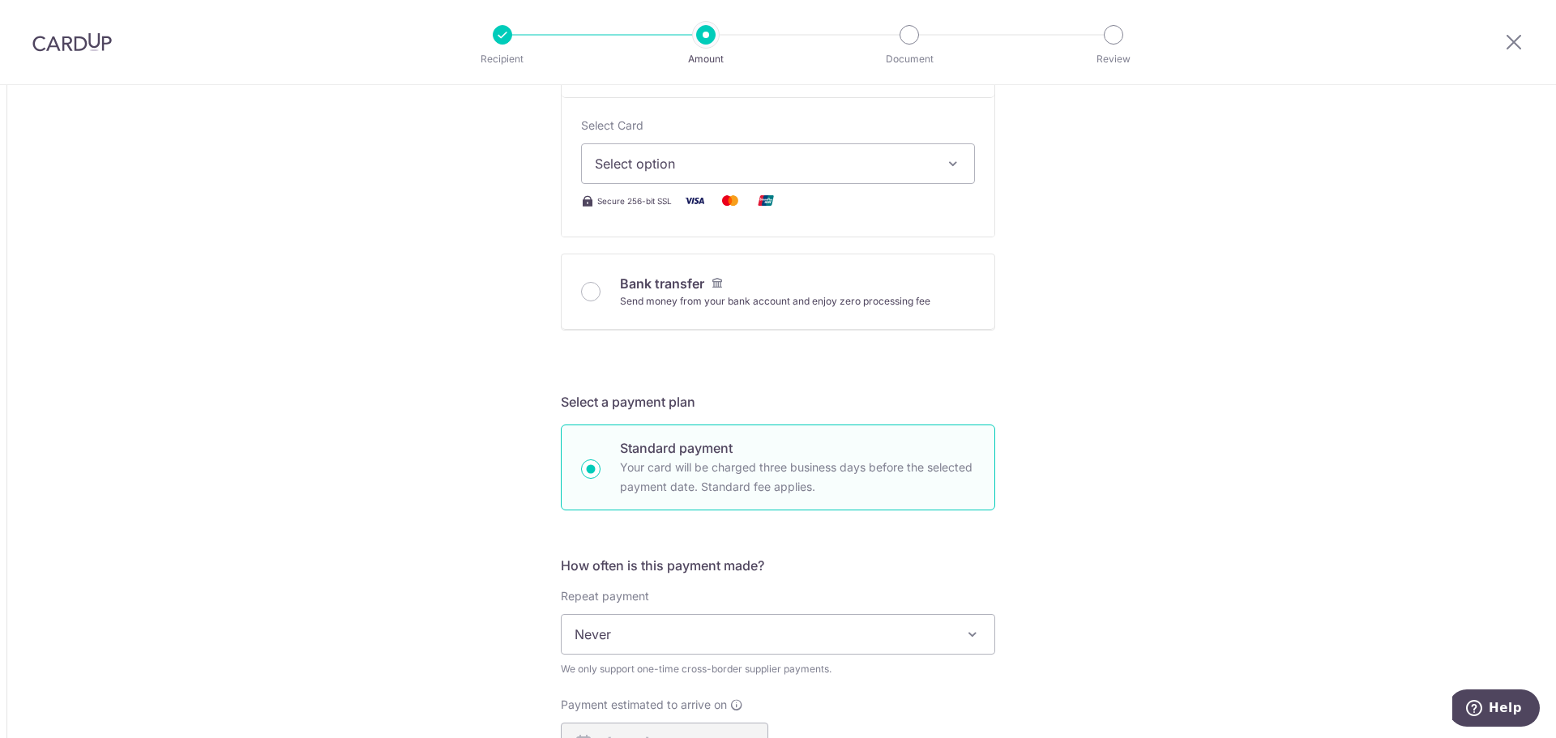
scroll to position [486, 0]
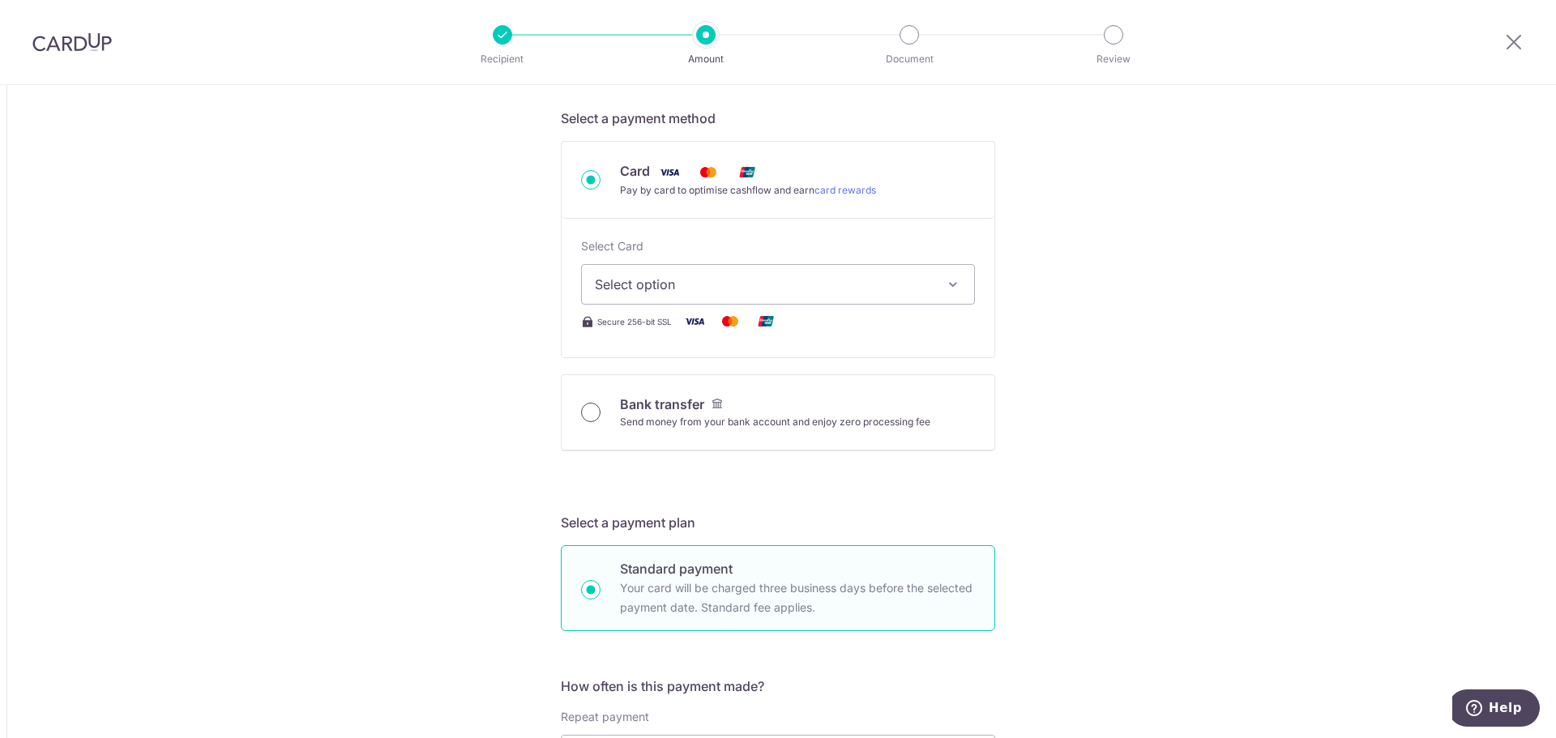
click at [589, 420] on input "Bank transfer Send money from your bank account and enjoy zero processing fee" at bounding box center [590, 412] width 19 height 19
radio input "true"
type input "22,132.49"
type input "33,397.57"
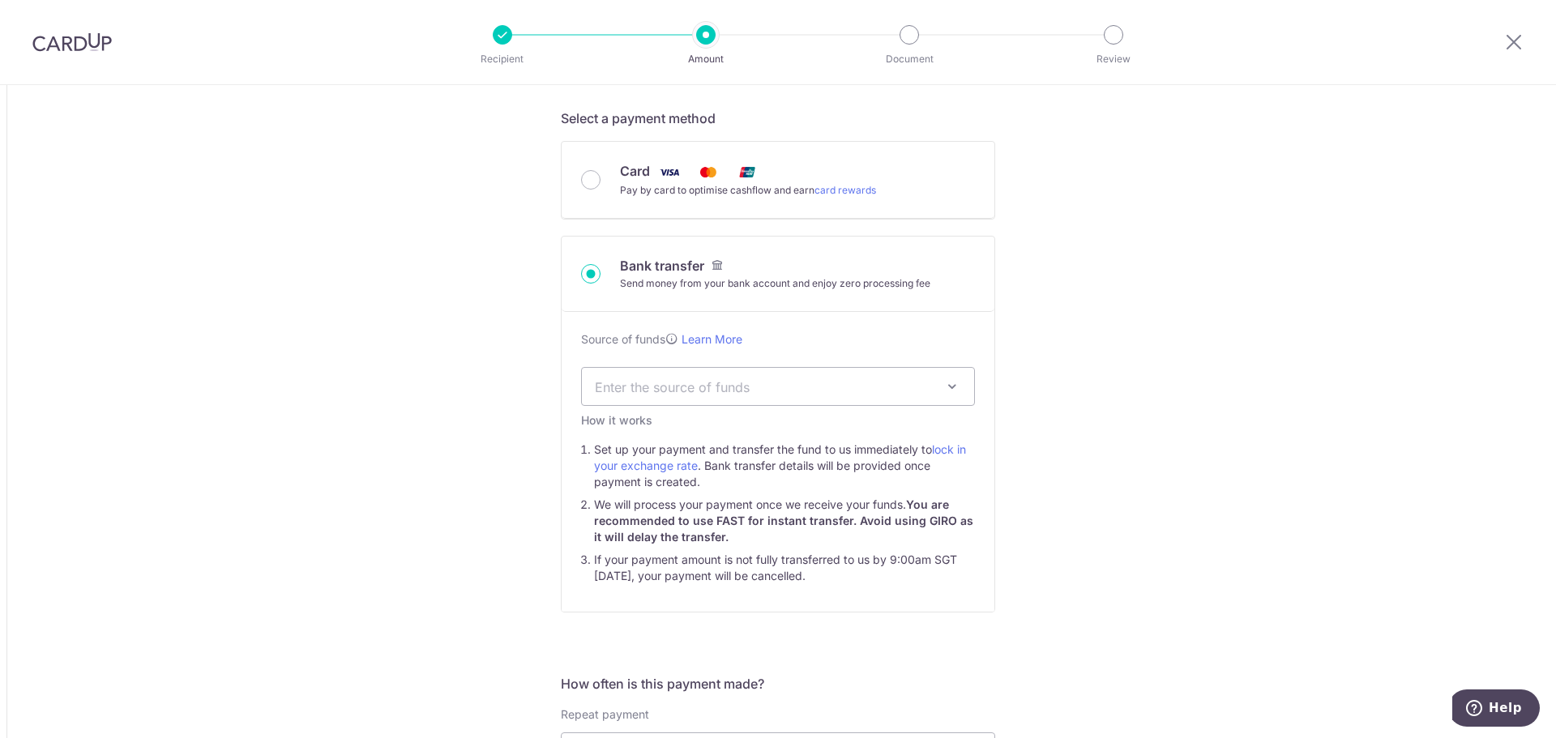
click at [586, 409] on div "Source of funds Learn More Enter the source of funds Business activities Invest…" at bounding box center [778, 462] width 433 height 300
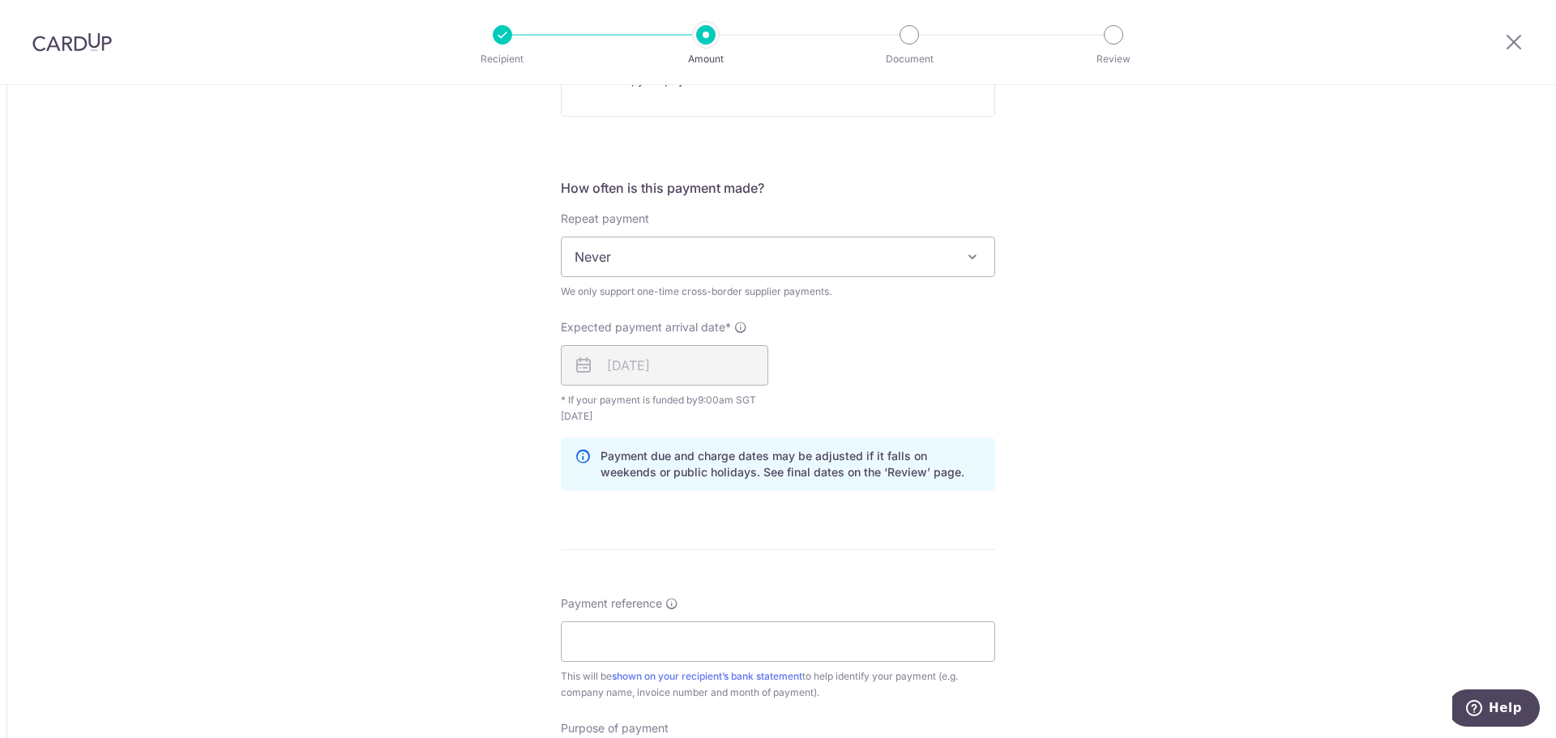
scroll to position [973, 0]
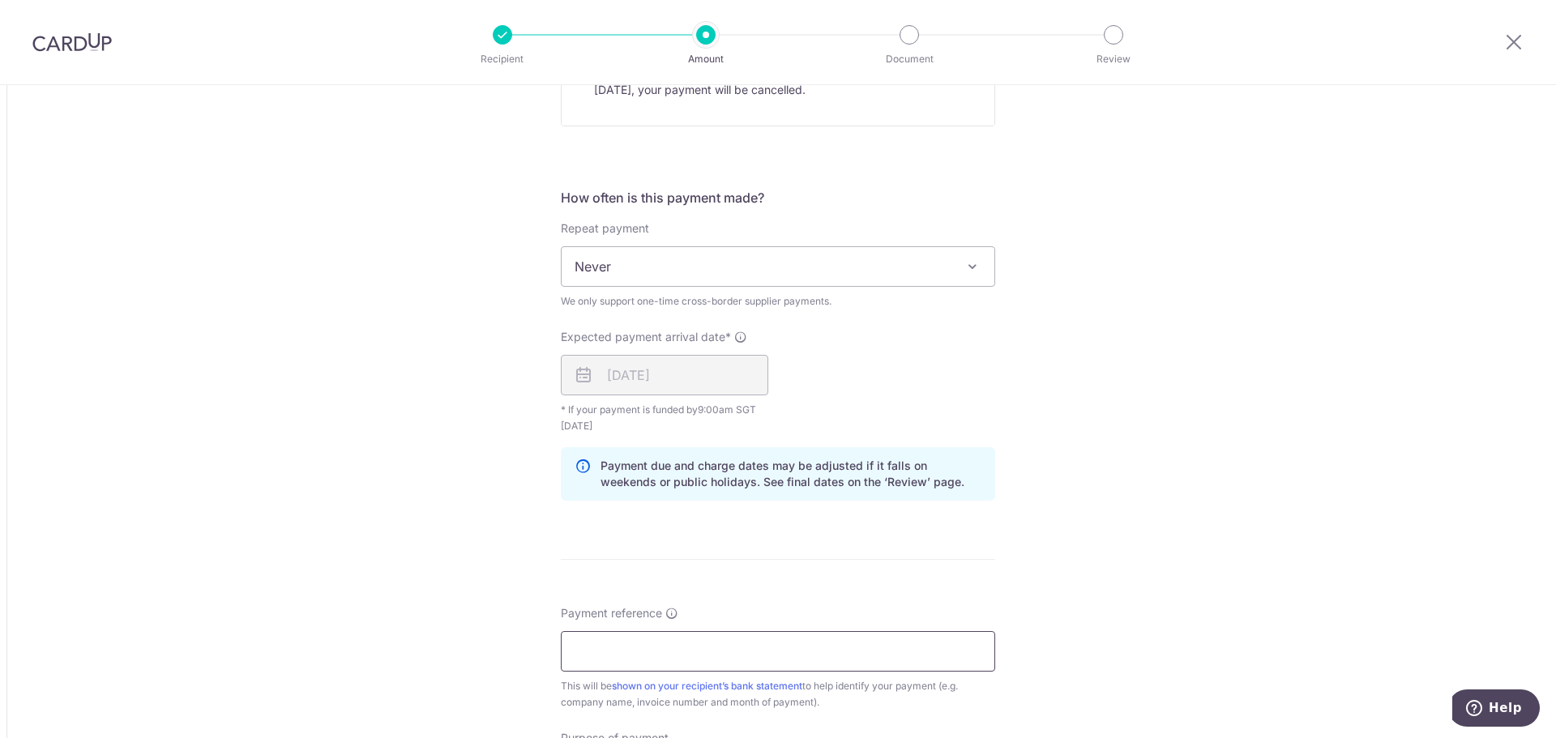
click at [888, 653] on input "Payment reference" at bounding box center [778, 651] width 434 height 41
type input "PAYMENT FOR INV VFC2501893"
click at [1049, 655] on div "Tell us more about your payment Amount due to recipient EUR 22,132.49 22132.49 …" at bounding box center [778, 143] width 1556 height 2062
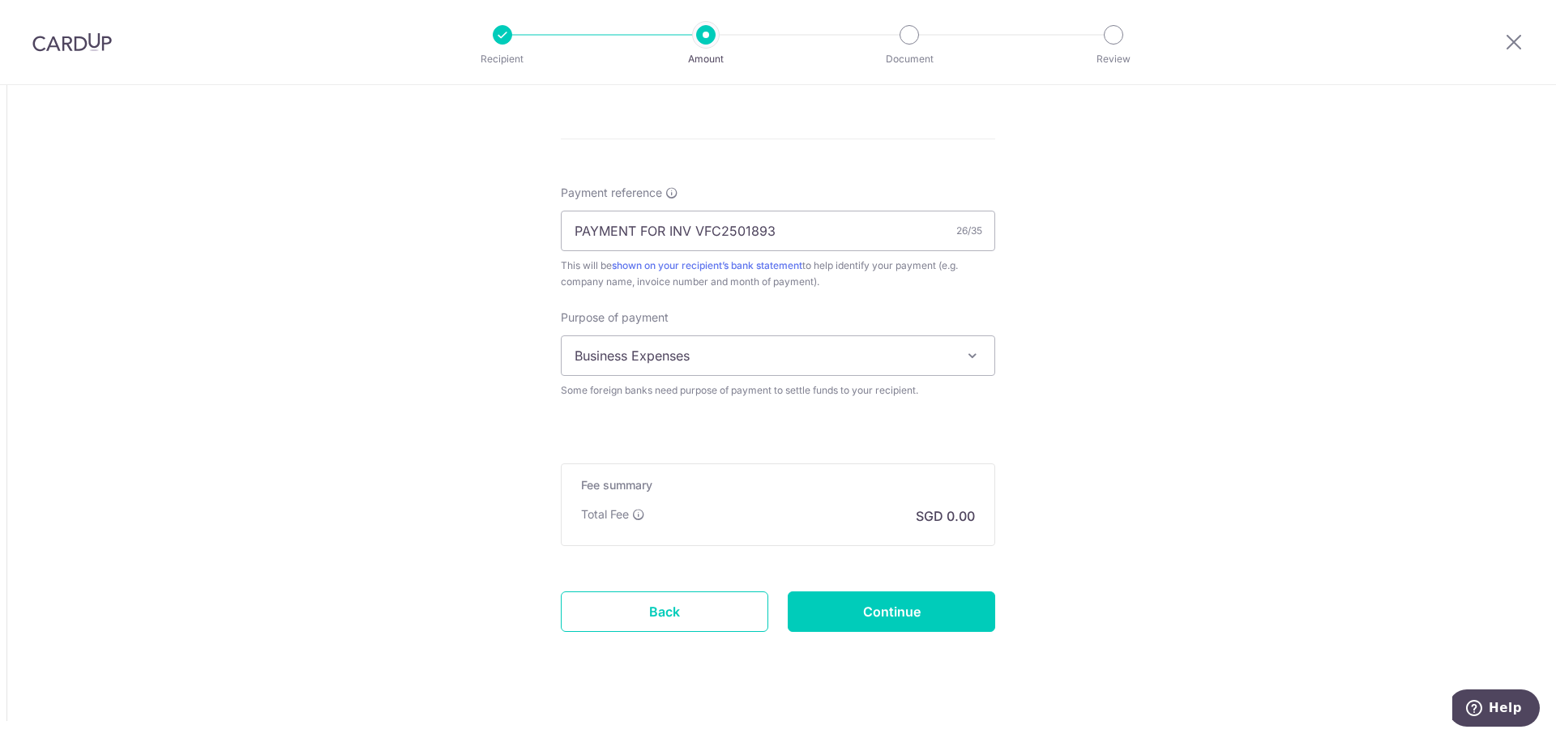
scroll to position [1409, 0]
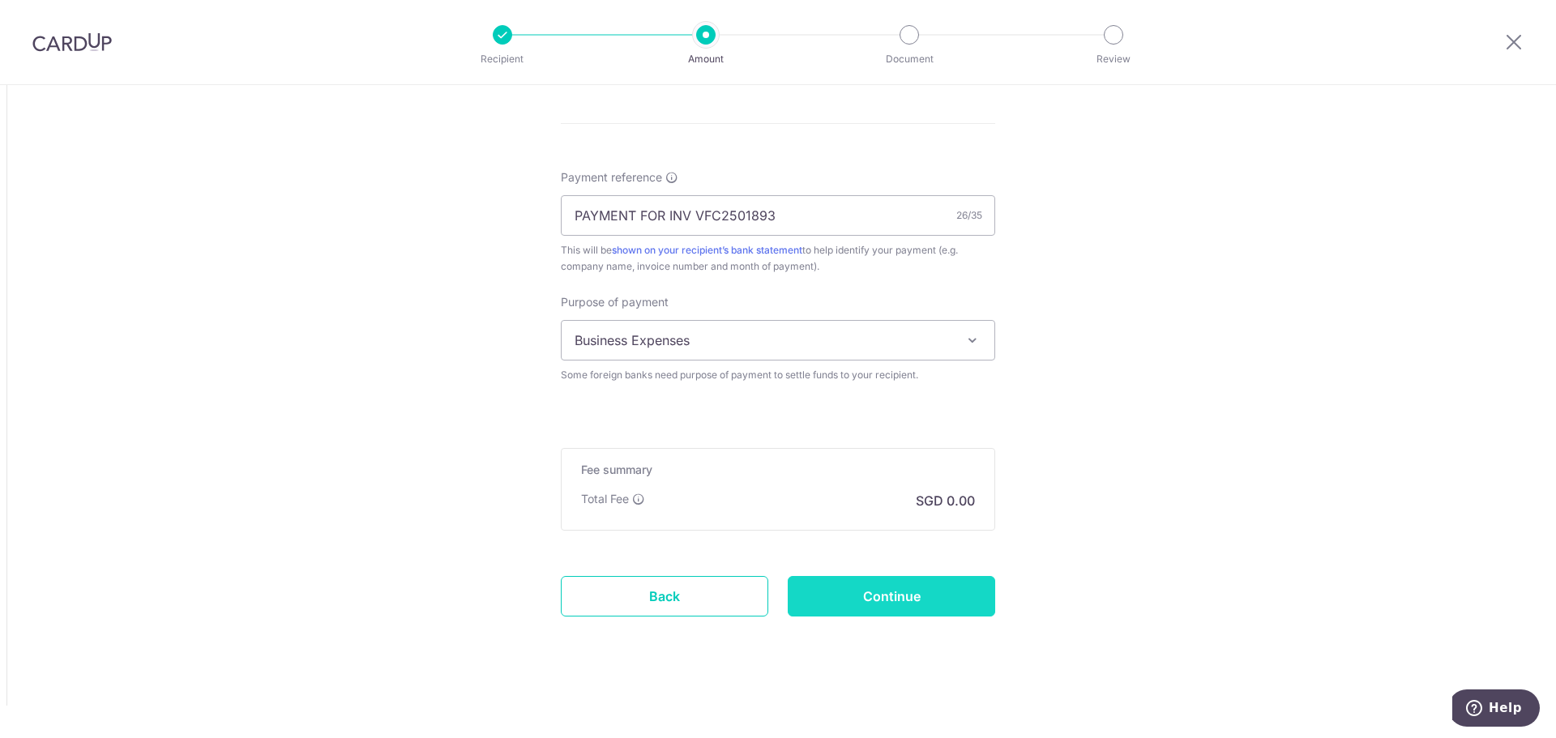
click at [854, 592] on input "Continue" at bounding box center [892, 596] width 208 height 41
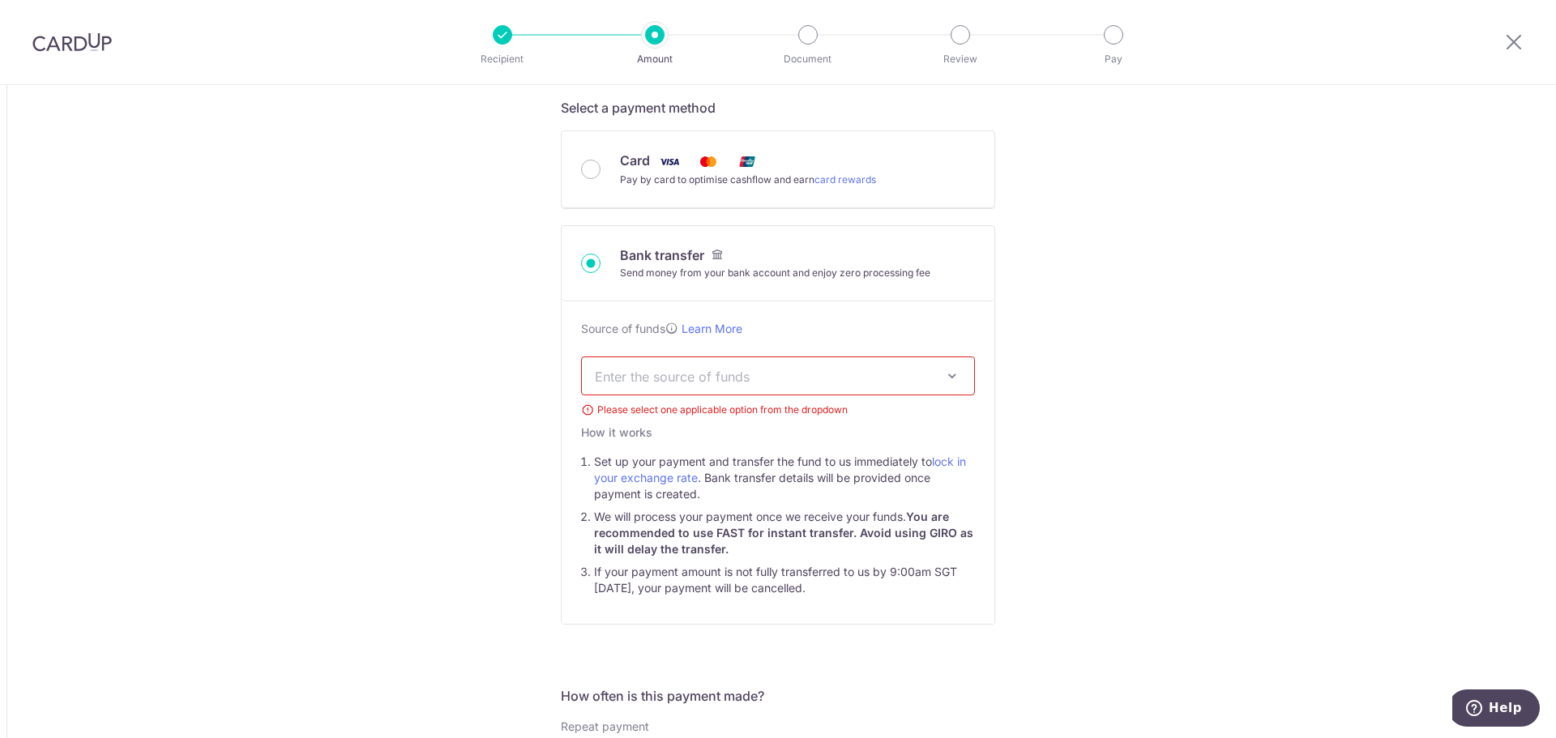
scroll to position [409, 0]
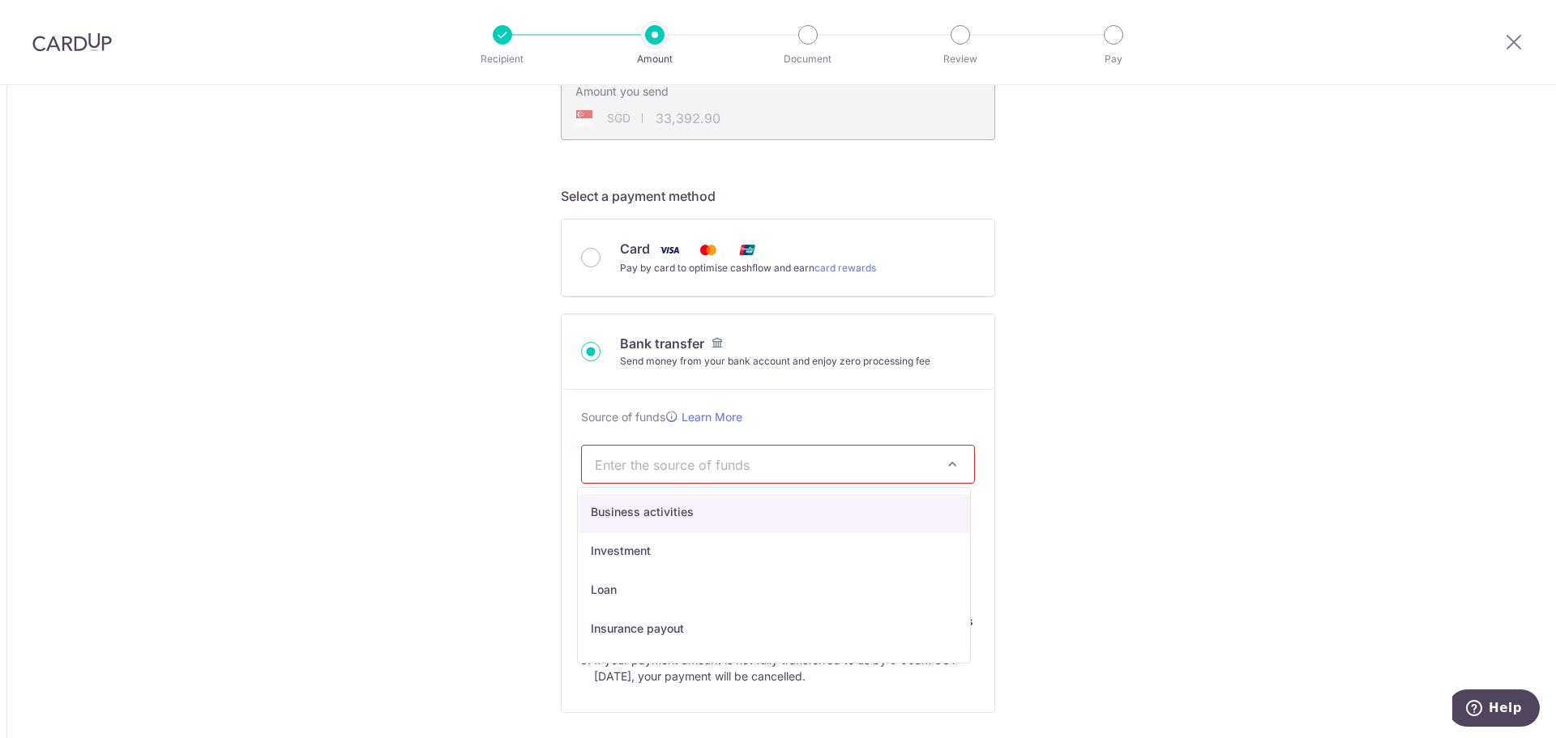
click at [858, 466] on span "Enter the source of funds" at bounding box center [765, 465] width 340 height 18
select select "1"
click at [936, 467] on span "Business activities" at bounding box center [778, 464] width 392 height 37
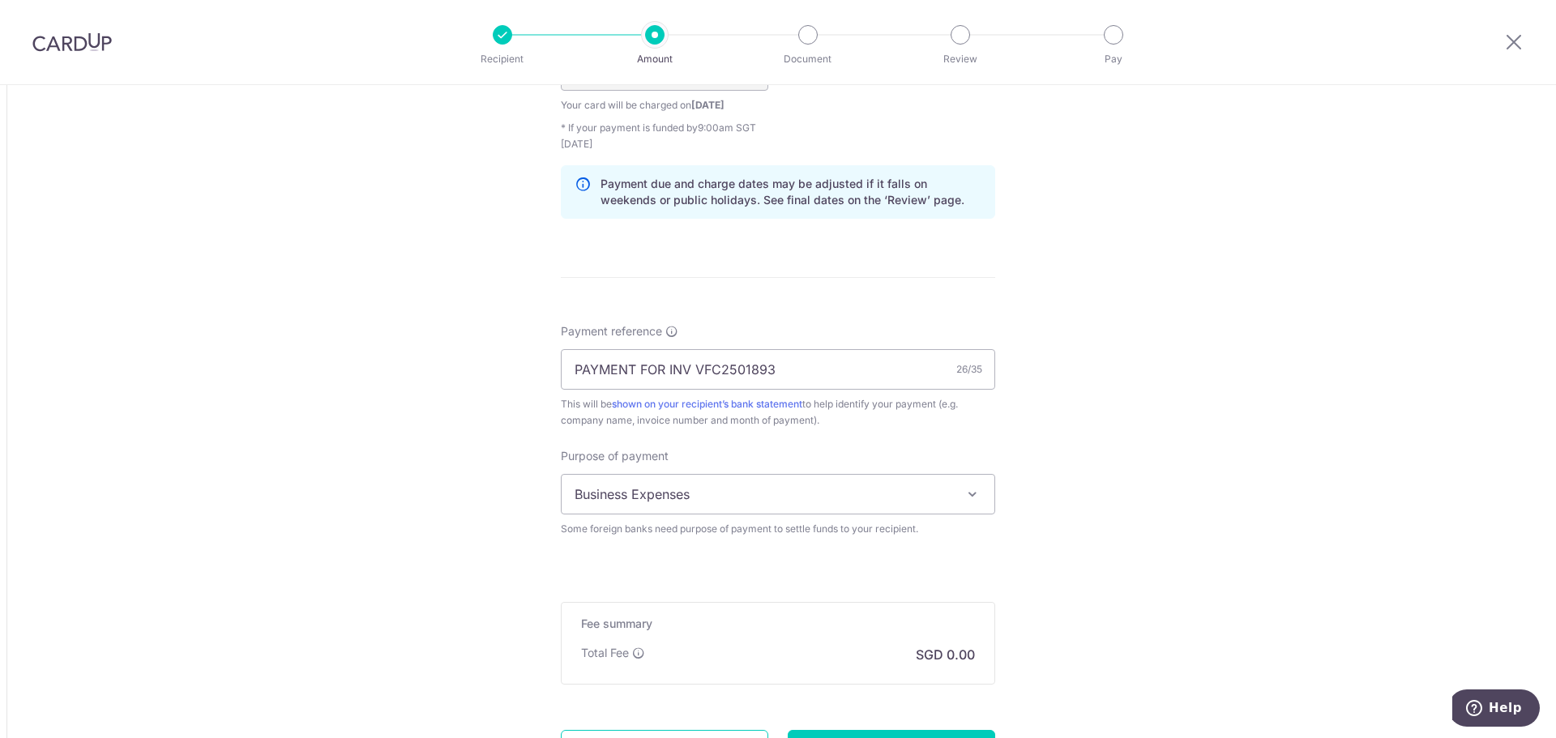
scroll to position [1454, 0]
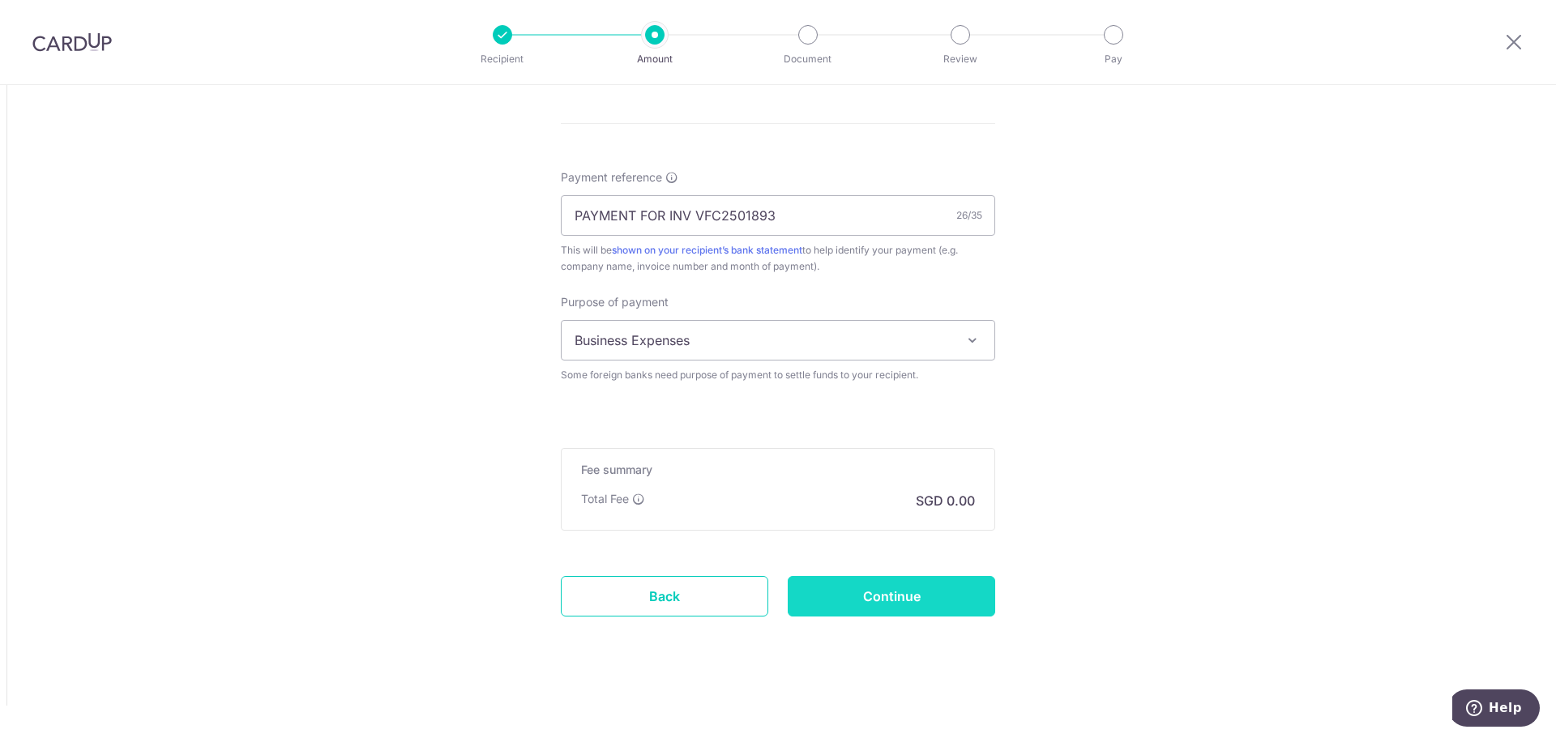
click at [943, 584] on input "Continue" at bounding box center [892, 596] width 208 height 41
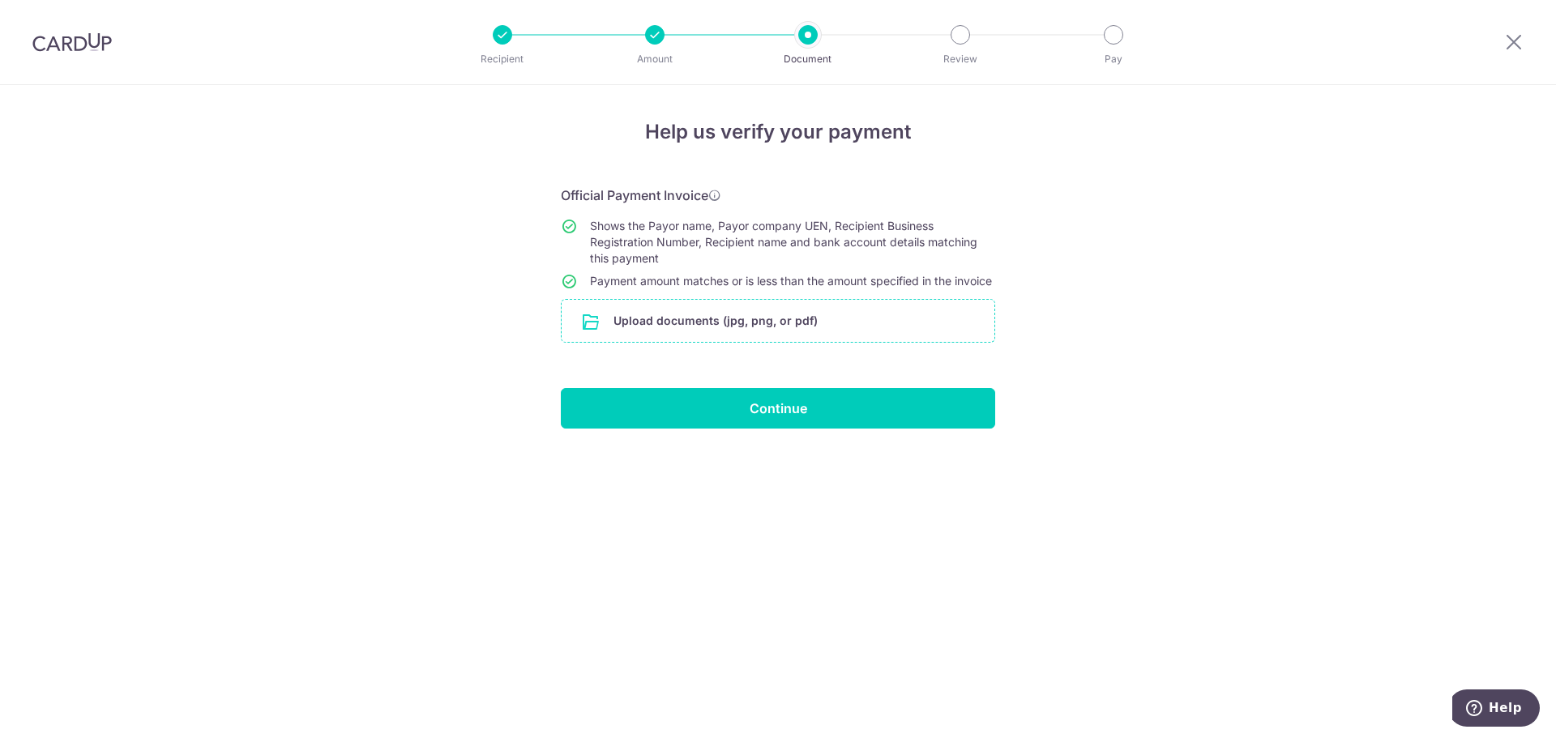
click at [736, 336] on input "file" at bounding box center [778, 321] width 433 height 42
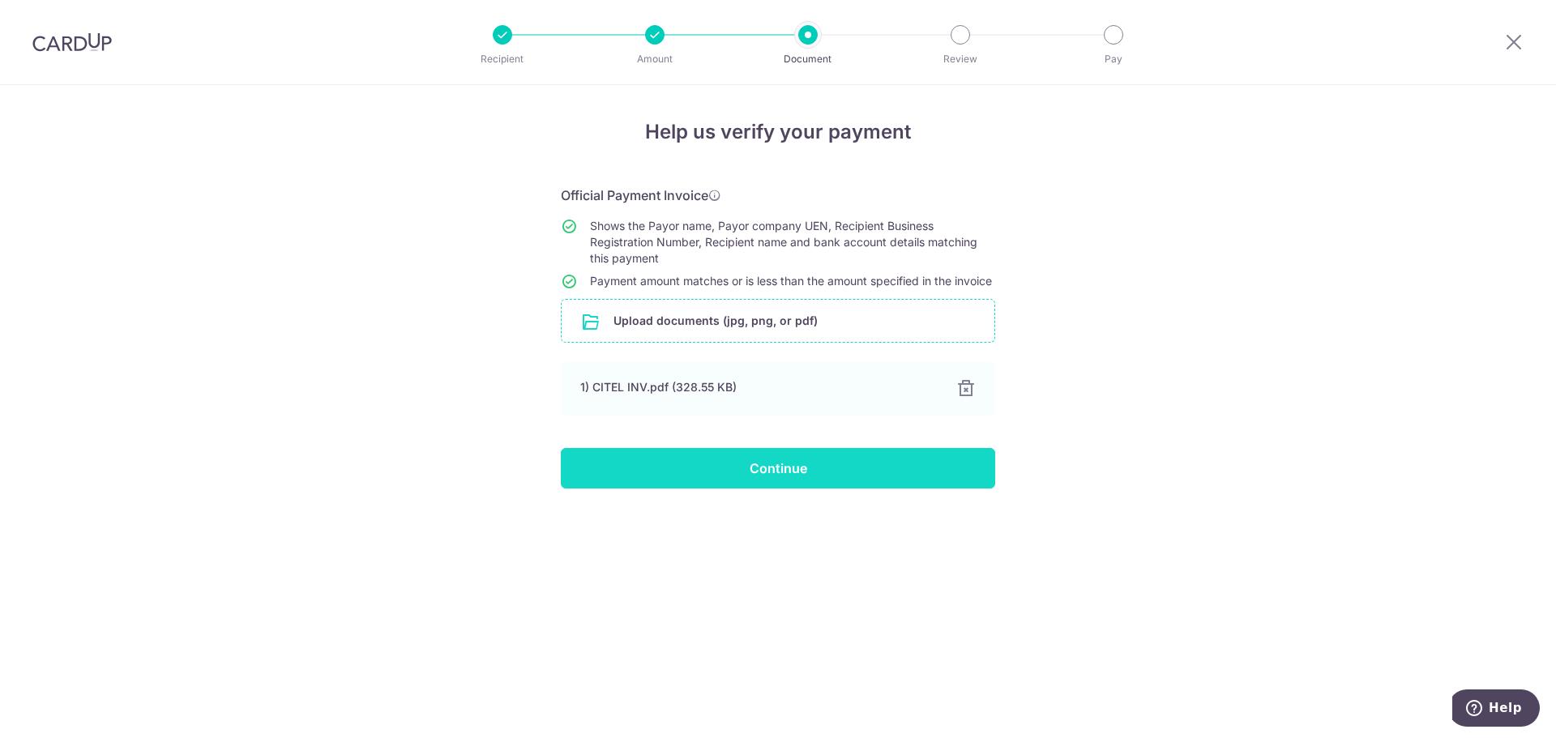
click at [777, 488] on input "Continue" at bounding box center [778, 468] width 434 height 41
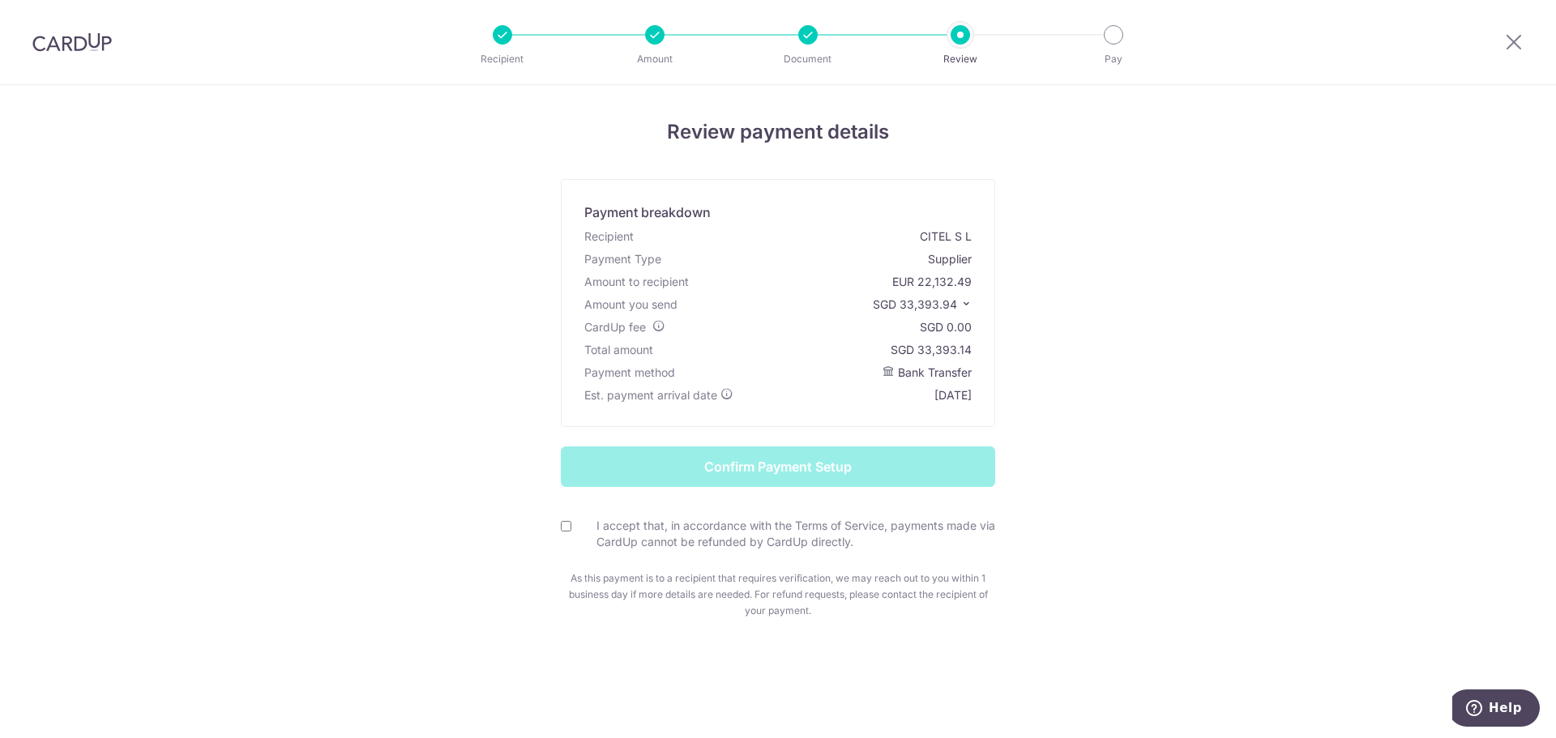
click at [562, 528] on input "I accept that, in accordance with the Terms of Service, payments made via CardU…" at bounding box center [566, 526] width 11 height 11
checkbox input "true"
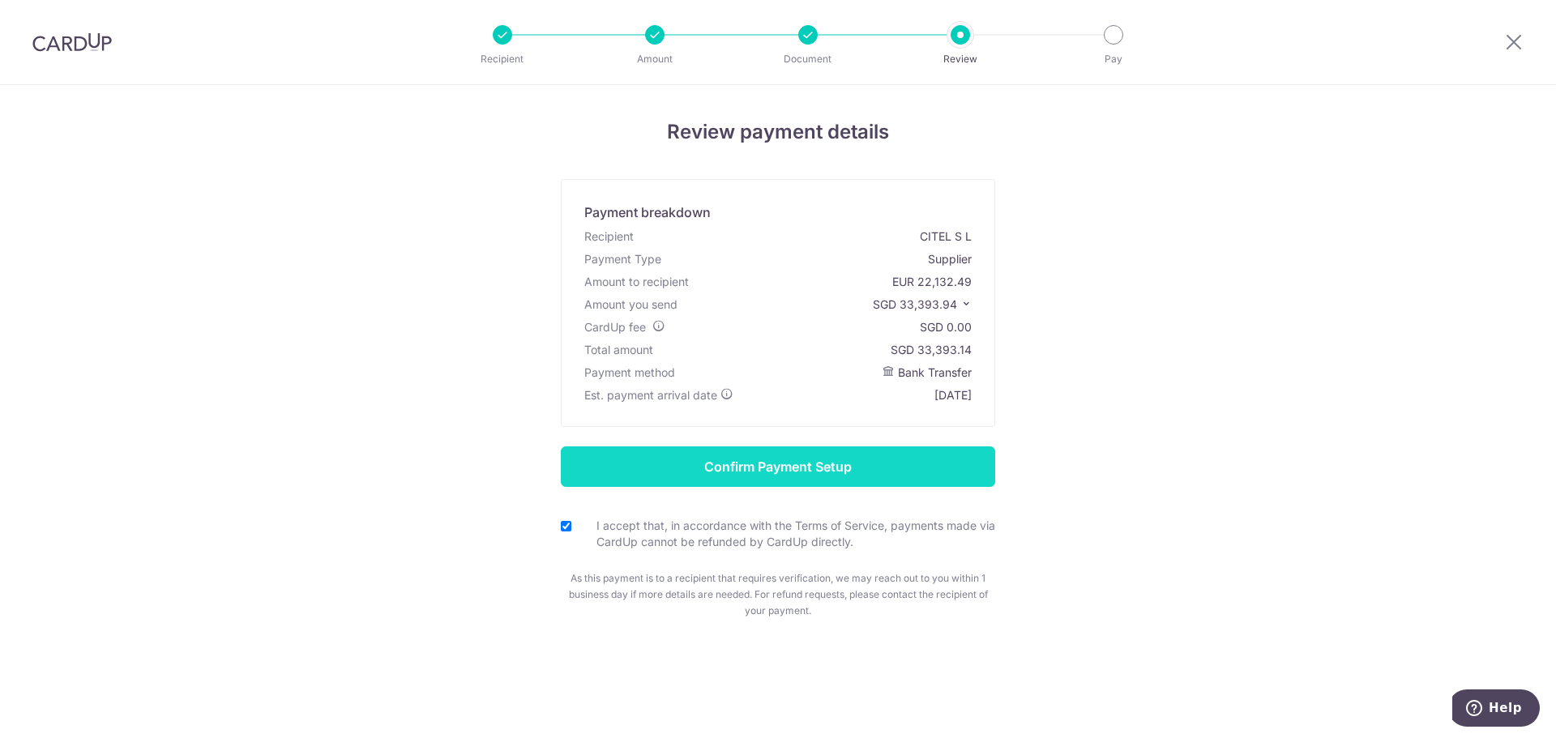
click at [797, 469] on input "Confirm Payment Setup" at bounding box center [778, 467] width 434 height 41
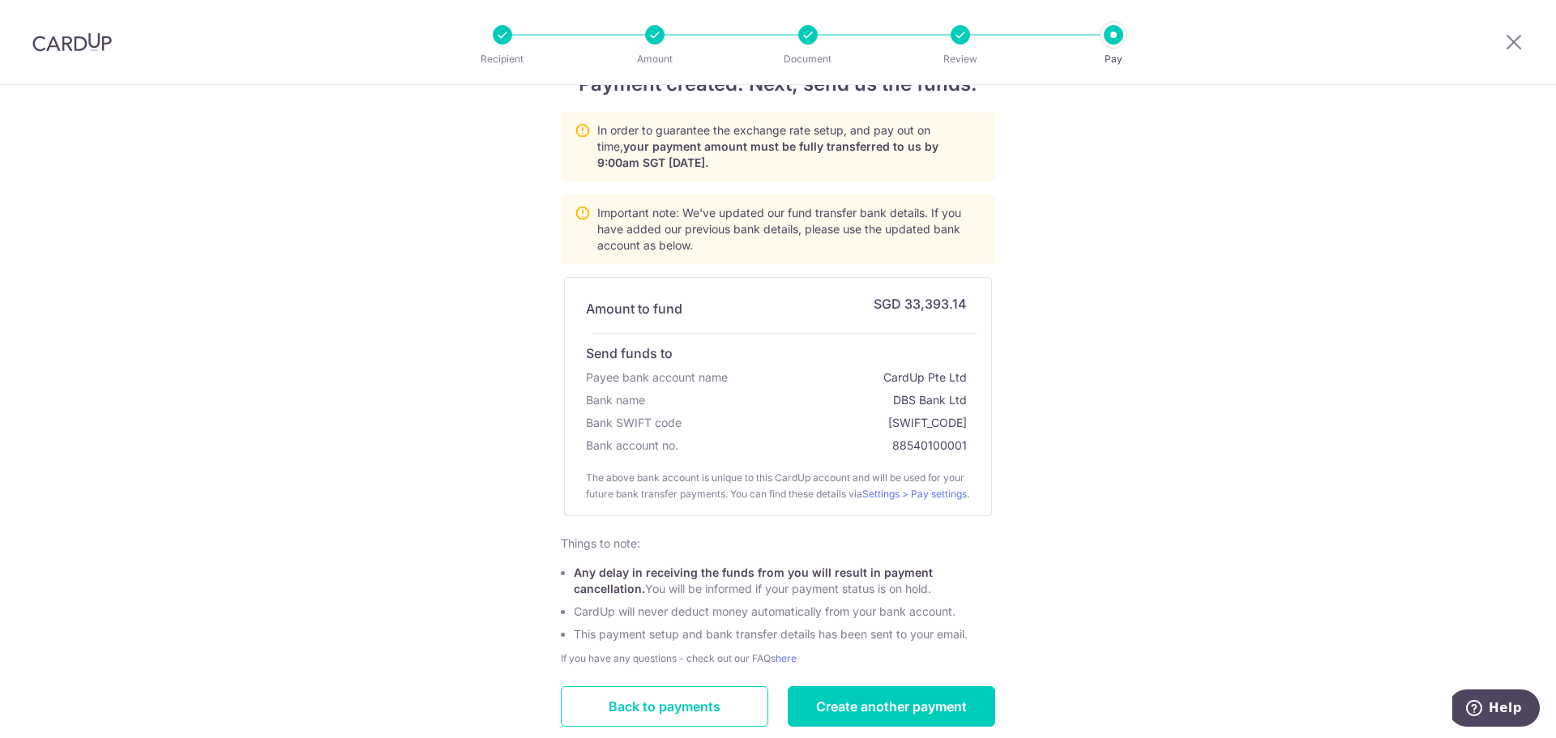
scroll to position [9, 0]
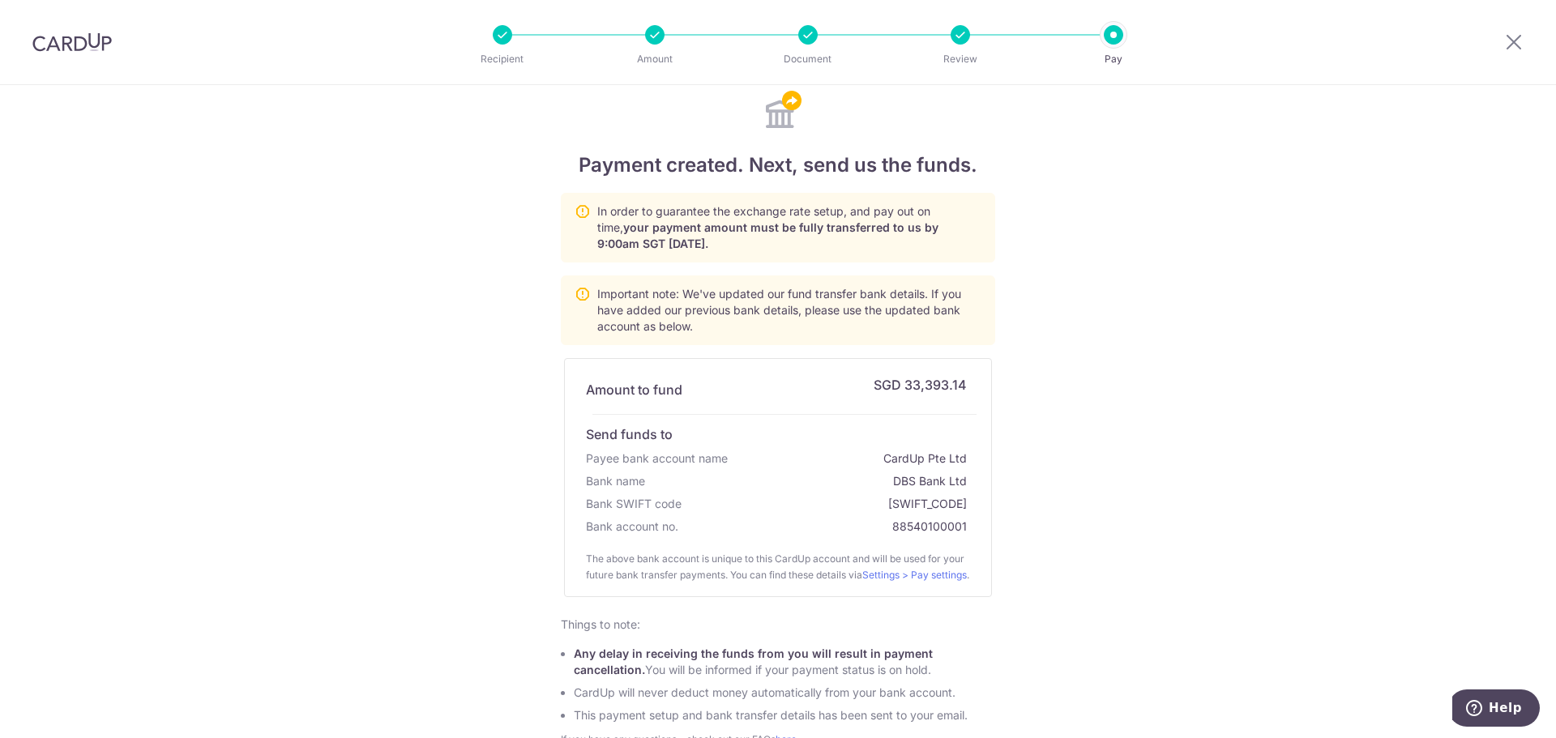
drag, startPoint x: 903, startPoint y: 379, endPoint x: 968, endPoint y: 379, distance: 64.9
click at [968, 379] on div "Amount to fund SGD 33,393.14 Send funds to Payee bank account name CardUp Pte L…" at bounding box center [778, 455] width 400 height 166
copy div "33,393.14"
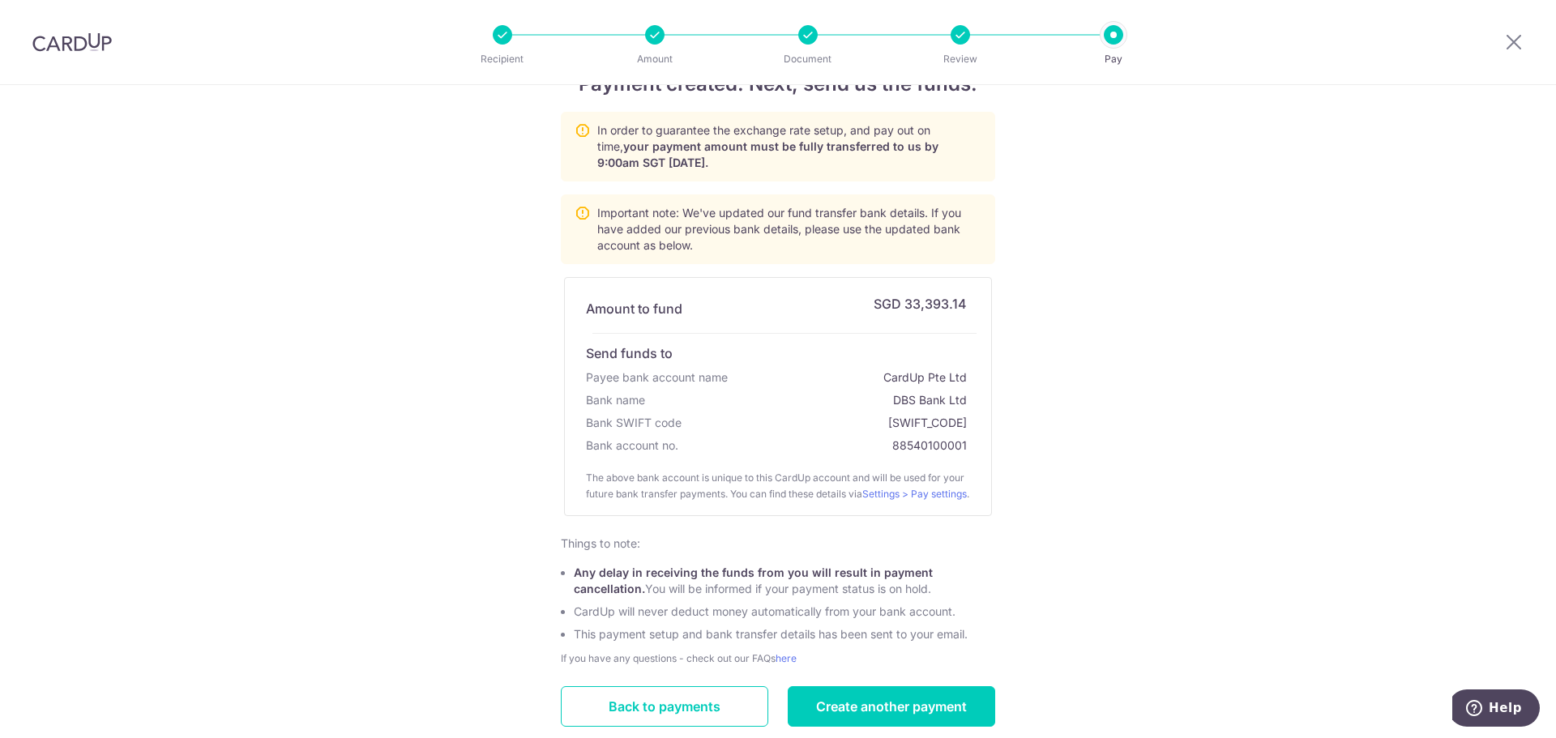
scroll to position [171, 0]
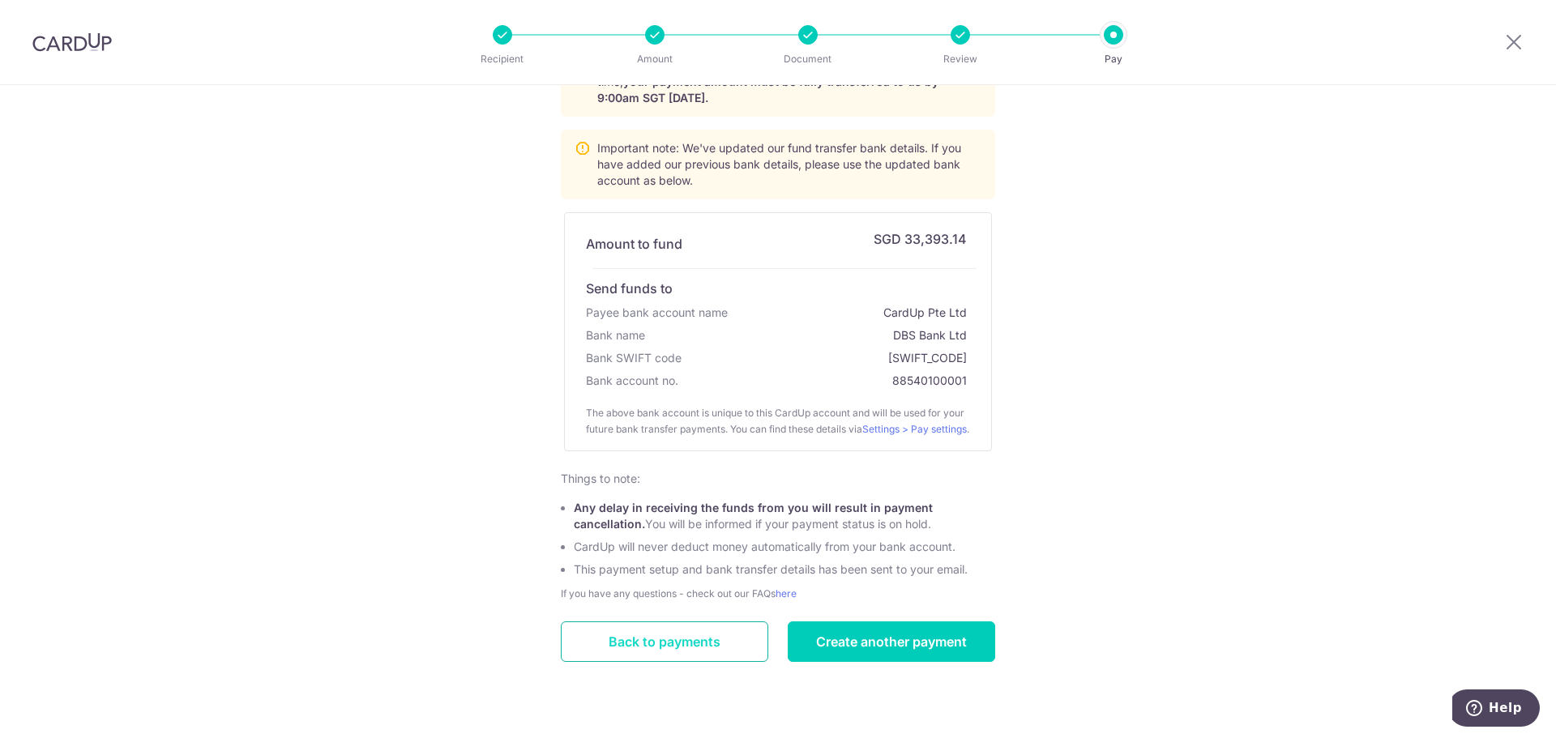
click at [728, 654] on link "Back to payments" at bounding box center [665, 642] width 208 height 41
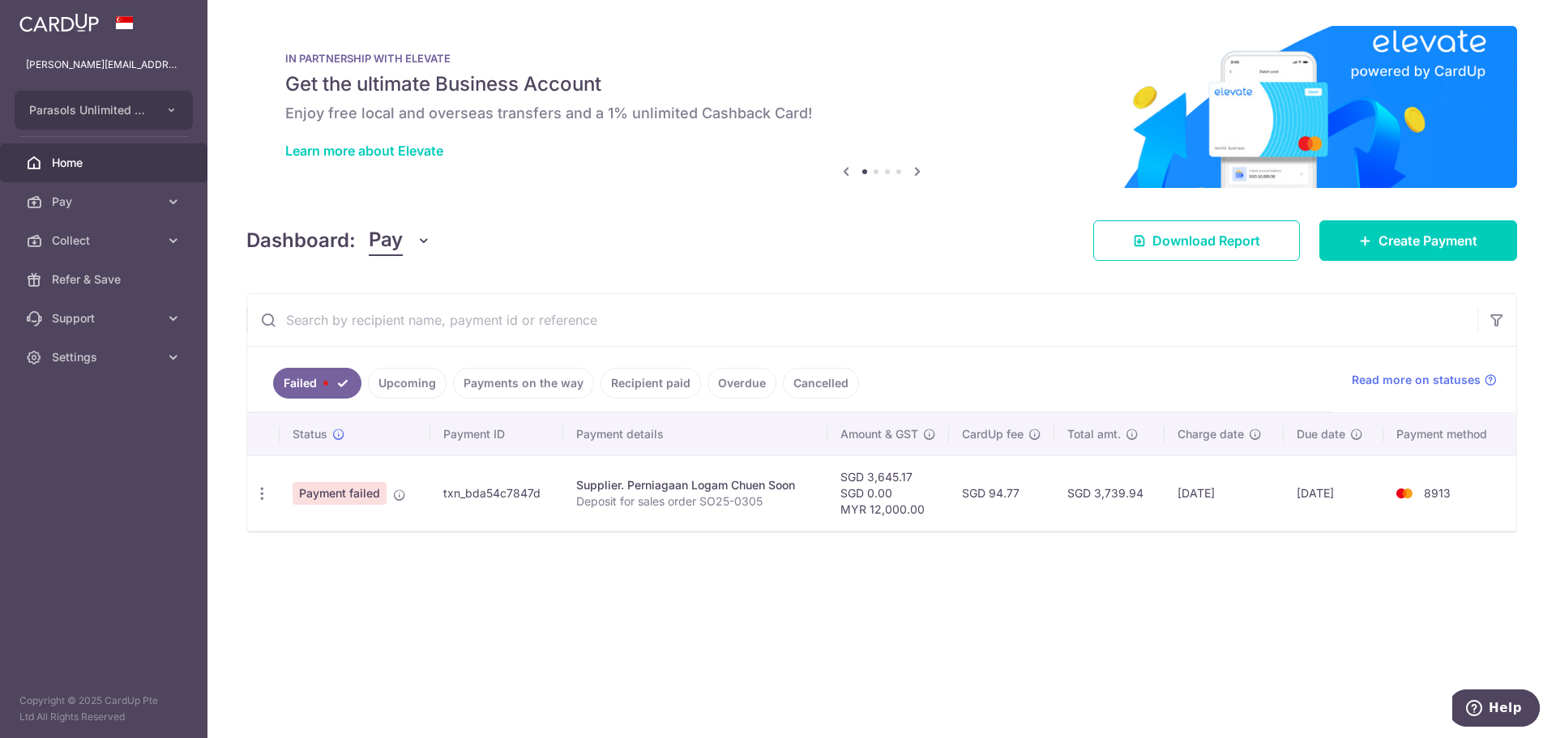
click at [394, 383] on link "Upcoming" at bounding box center [407, 383] width 79 height 31
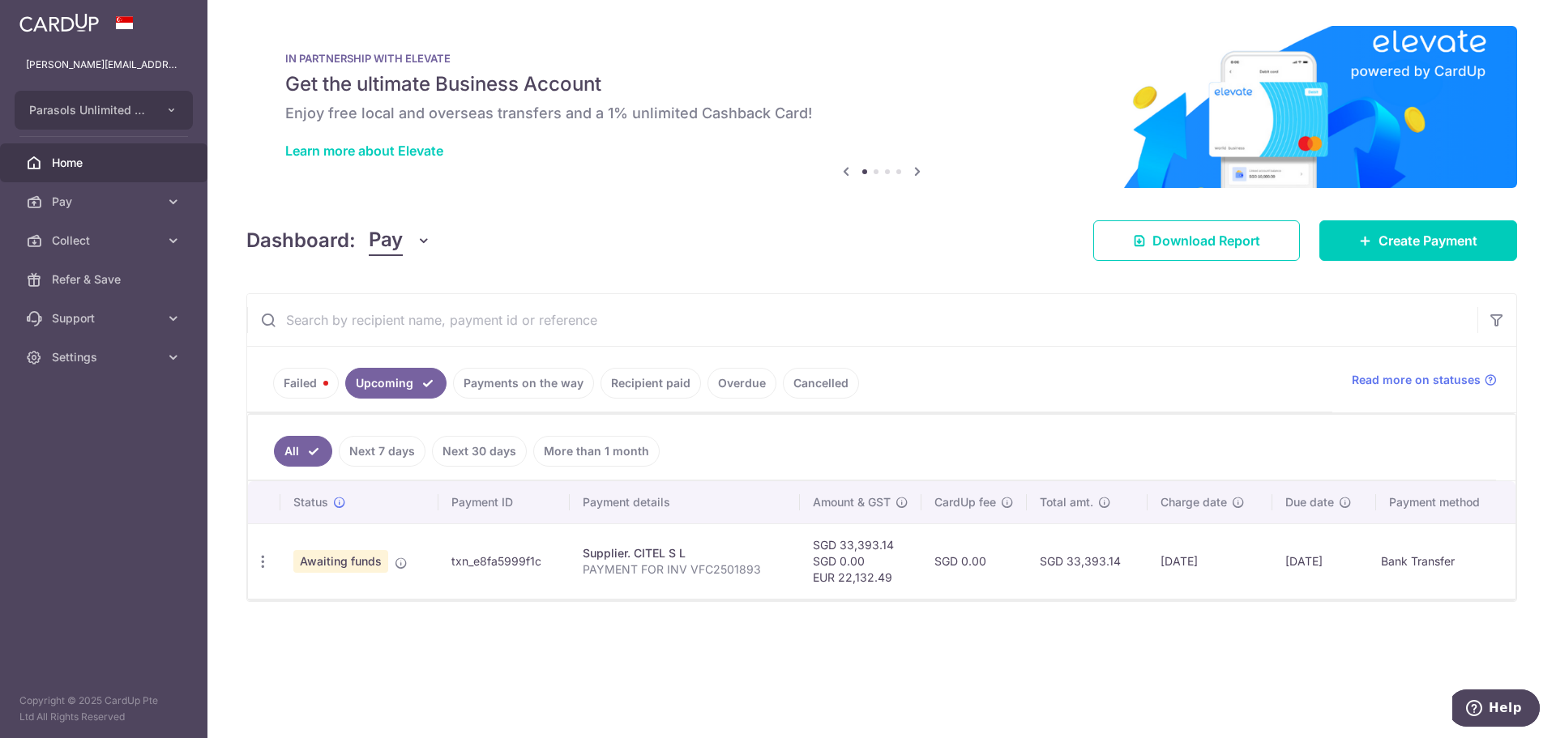
drag, startPoint x: 451, startPoint y: 561, endPoint x: 546, endPoint y: 559, distance: 94.9
click at [546, 559] on td "txn_e8fa5999f1c" at bounding box center [504, 561] width 131 height 75
copy td "txn_e8fa5999f1c"
